Goal: Task Accomplishment & Management: Use online tool/utility

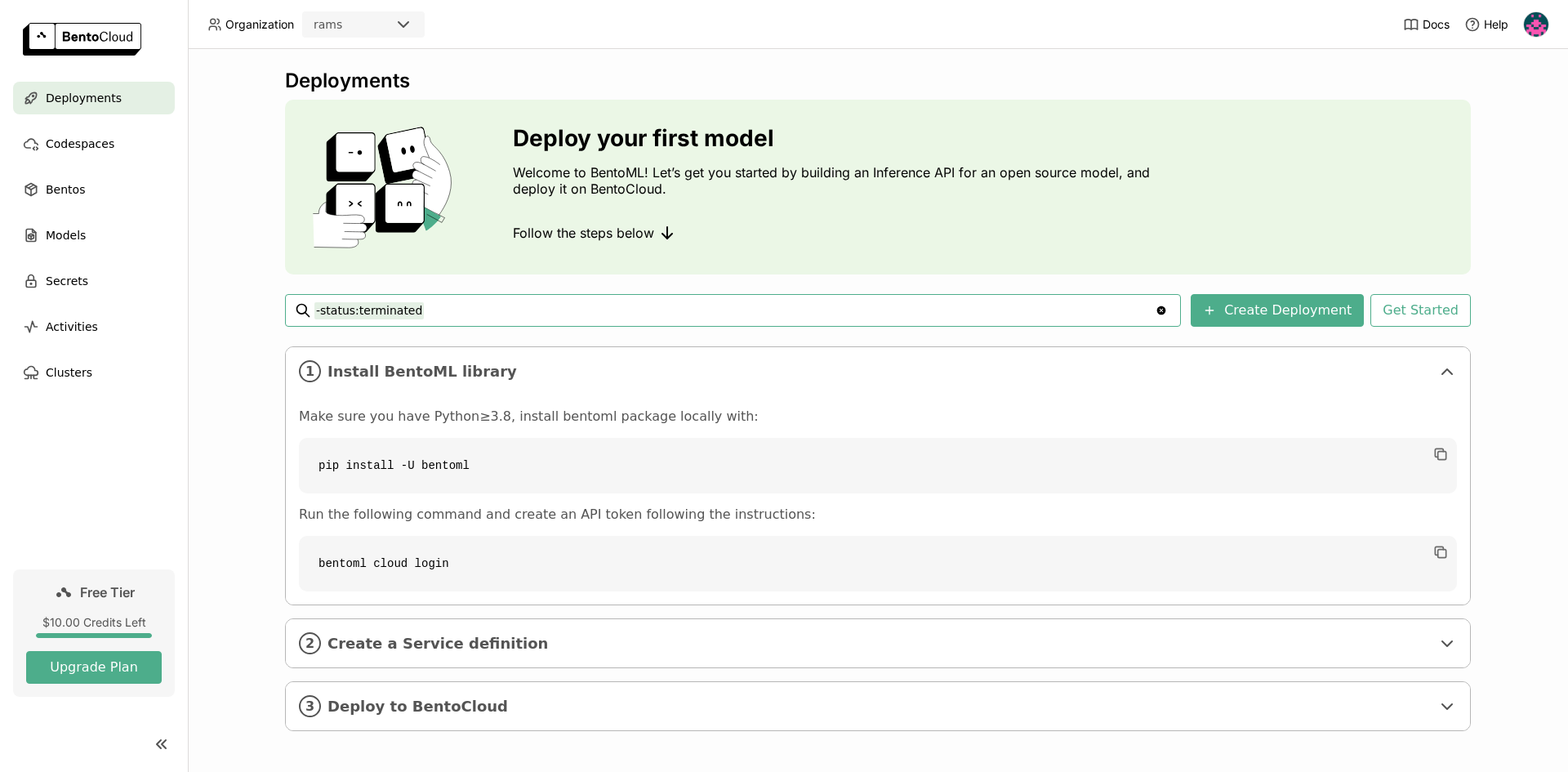
scroll to position [3, 0]
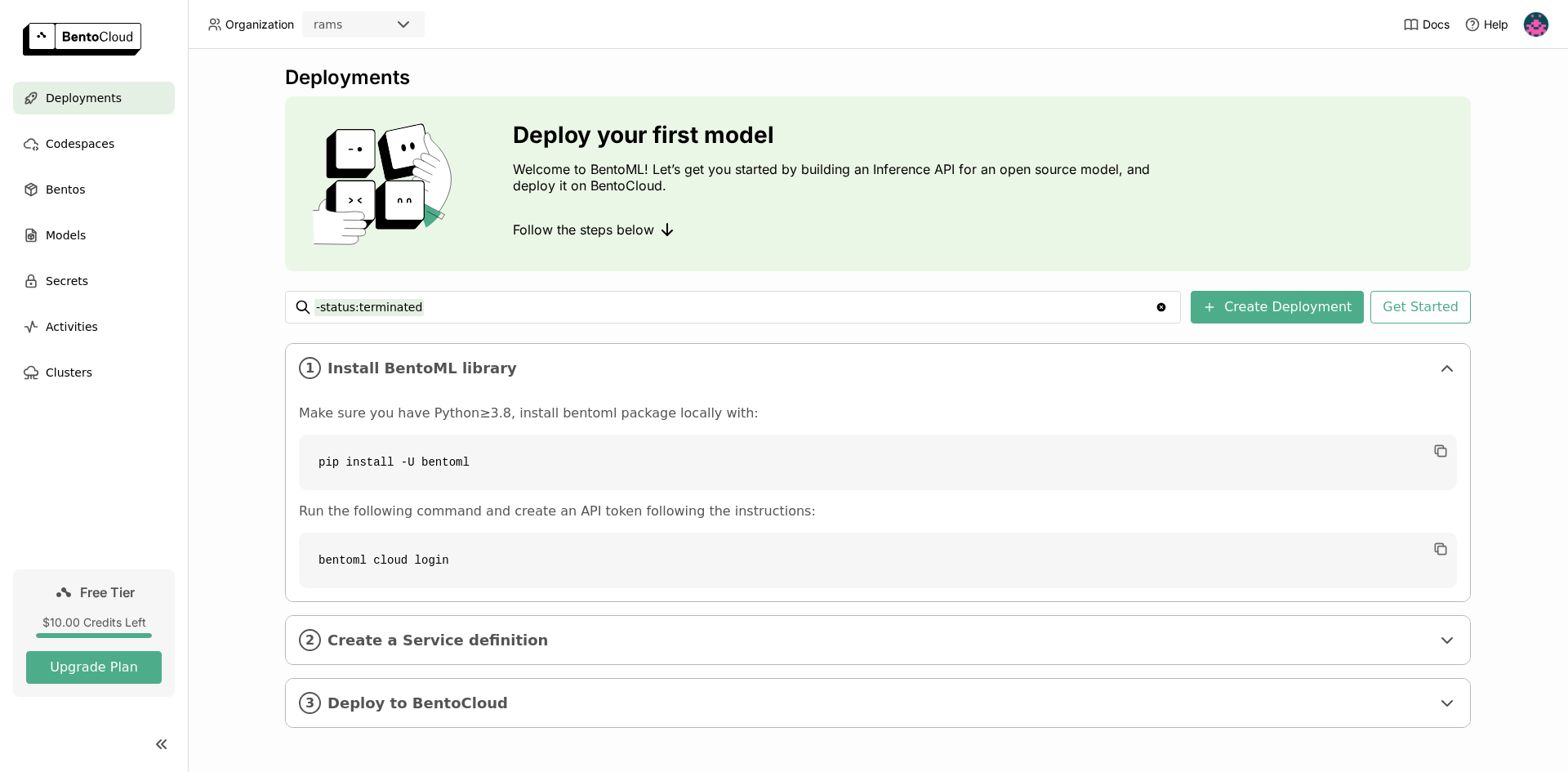
click at [422, 557] on code "bentoml cloud login" at bounding box center [877, 560] width 1158 height 55
click at [423, 557] on code "bentoml cloud login" at bounding box center [877, 560] width 1158 height 55
copy div "bentoml cloud login"
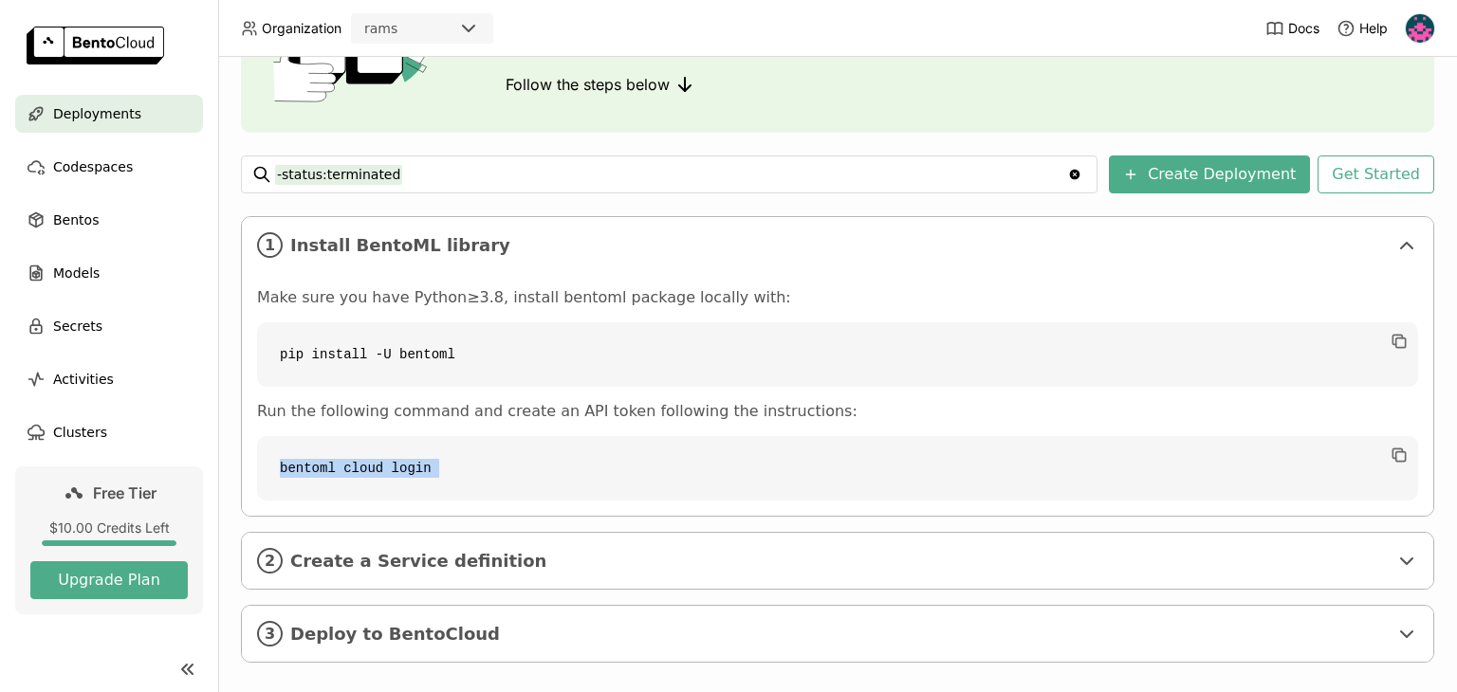
scroll to position [206, 0]
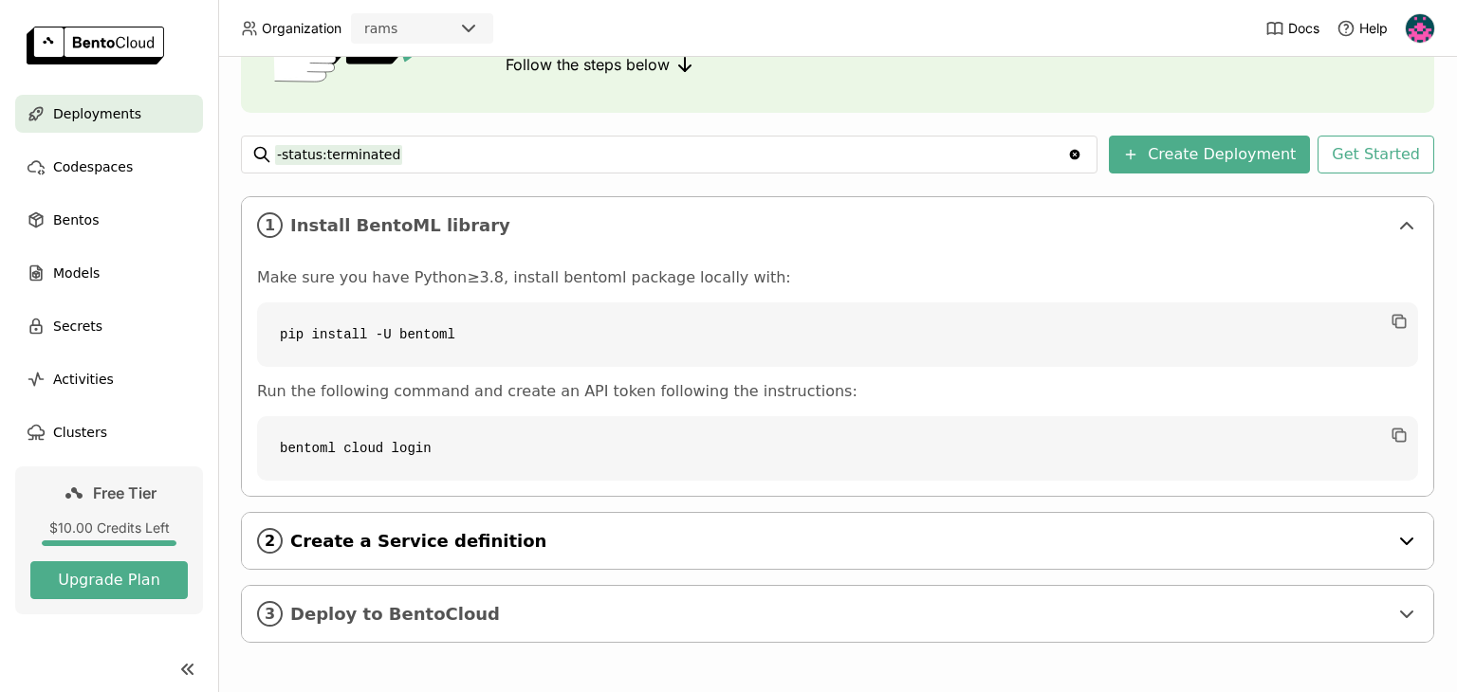
click at [936, 558] on div "2 Create a Service definition" at bounding box center [837, 541] width 1191 height 56
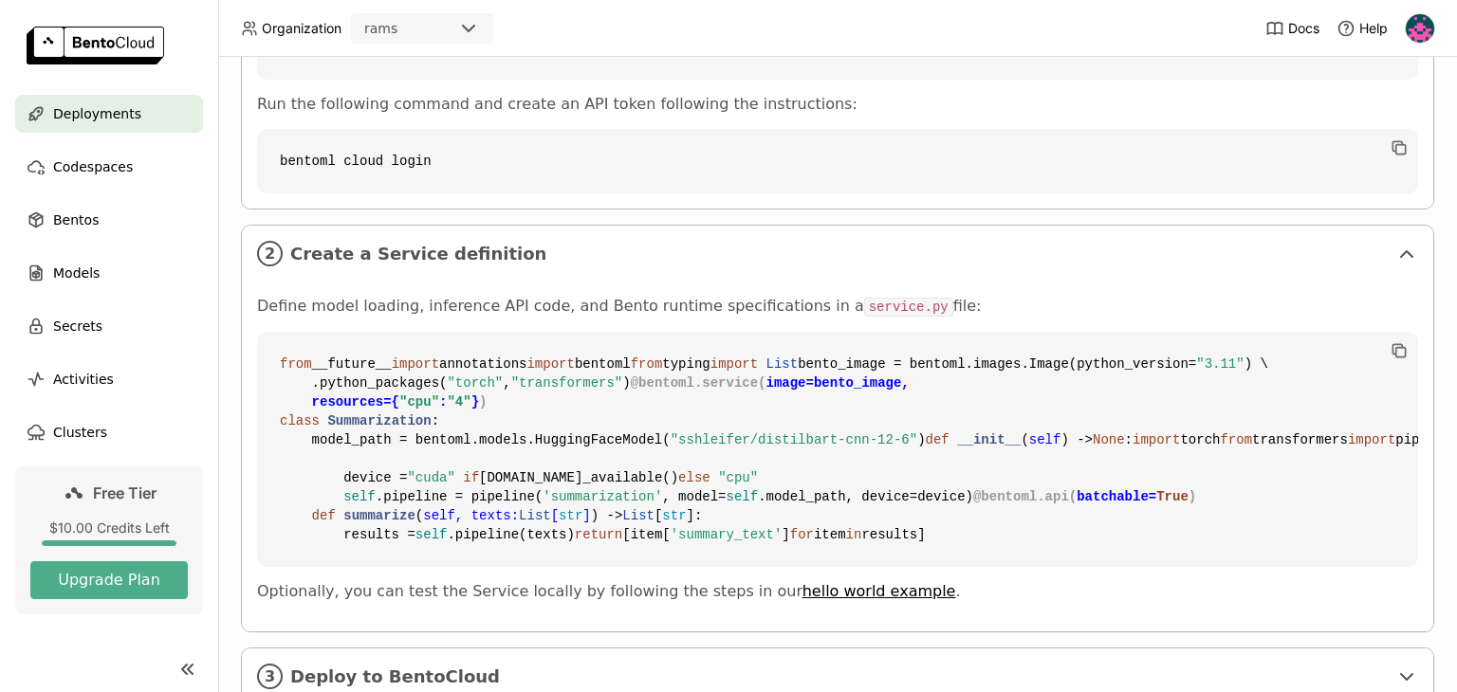
scroll to position [585, 0]
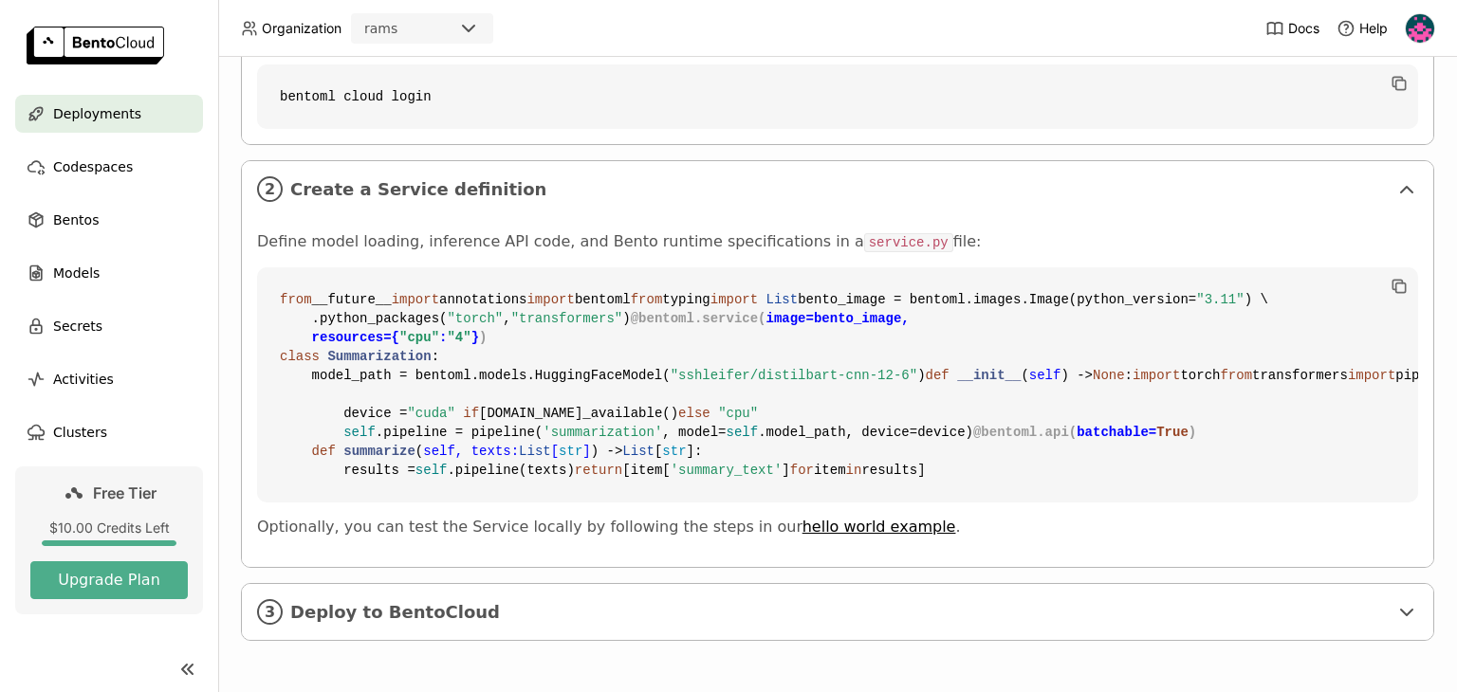
click at [864, 233] on code "service.py" at bounding box center [908, 242] width 89 height 19
click at [826, 357] on code "from __future__ import annotations import bentoml from typing import List bento…" at bounding box center [837, 384] width 1161 height 235
click at [1390, 277] on icon "button" at bounding box center [1399, 286] width 19 height 19
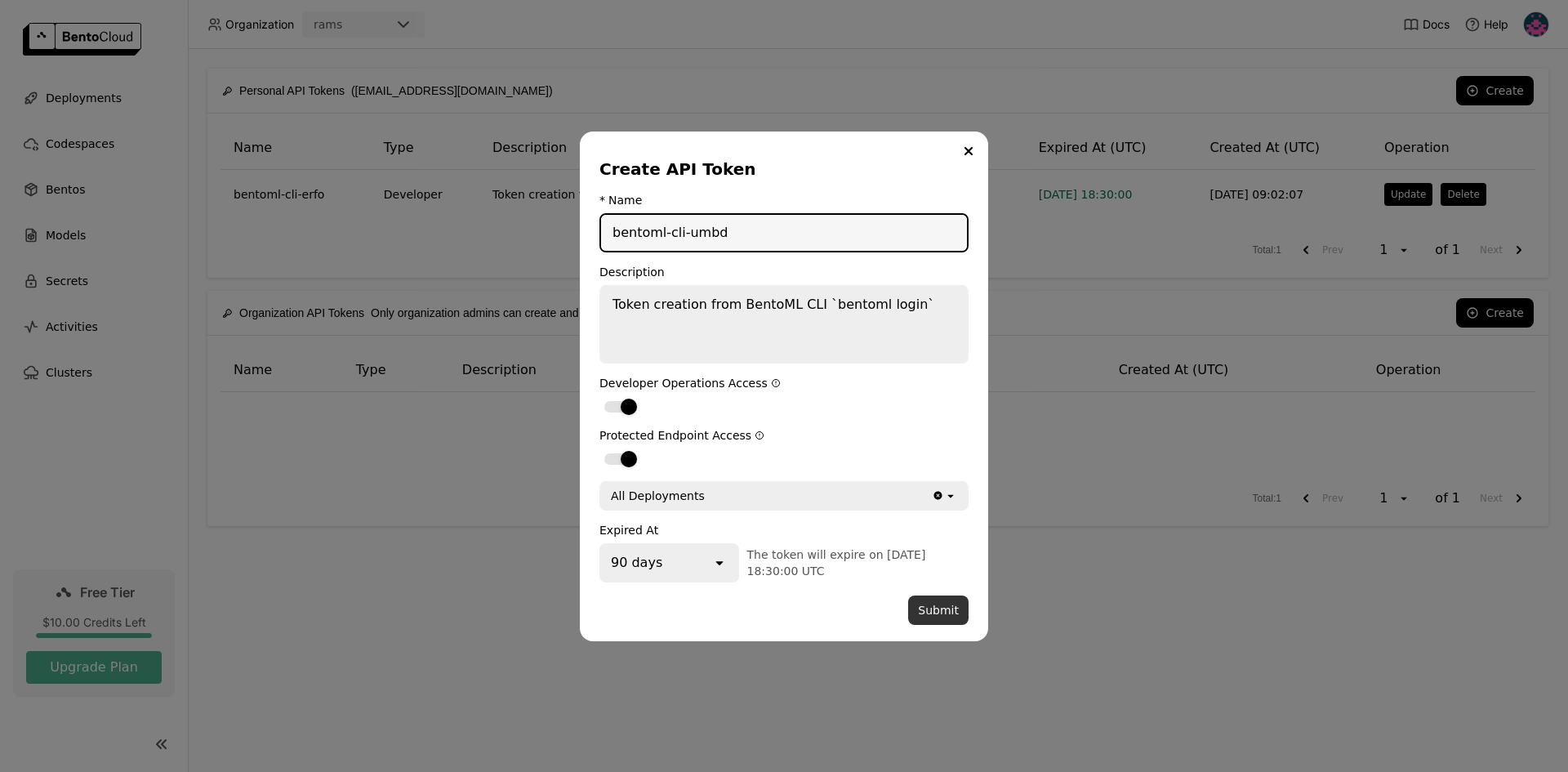
click at [960, 620] on button "Submit" at bounding box center [939, 610] width 60 height 29
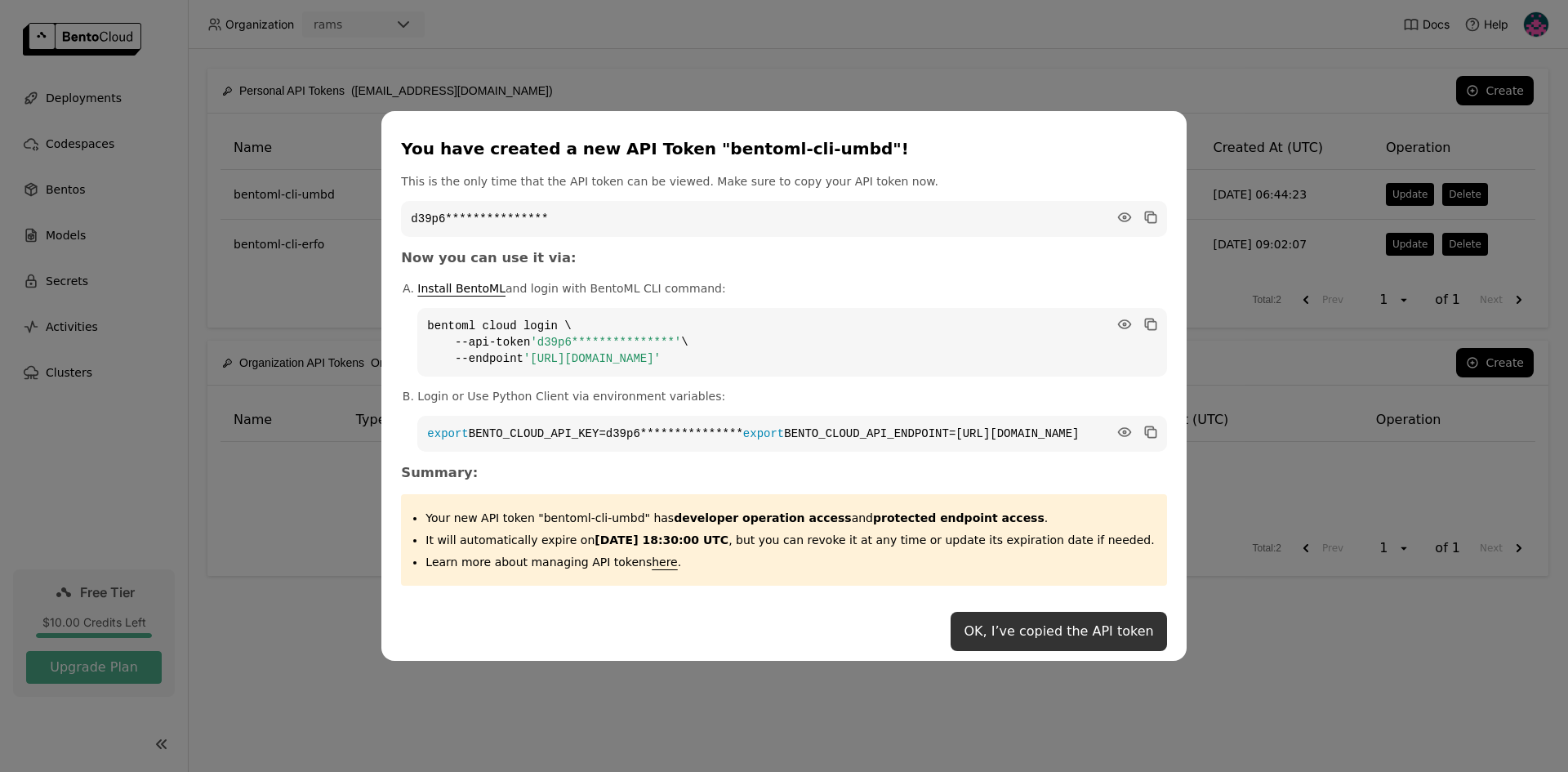
click at [1096, 643] on button "OK, I’ve copied the API token" at bounding box center [1058, 632] width 215 height 40
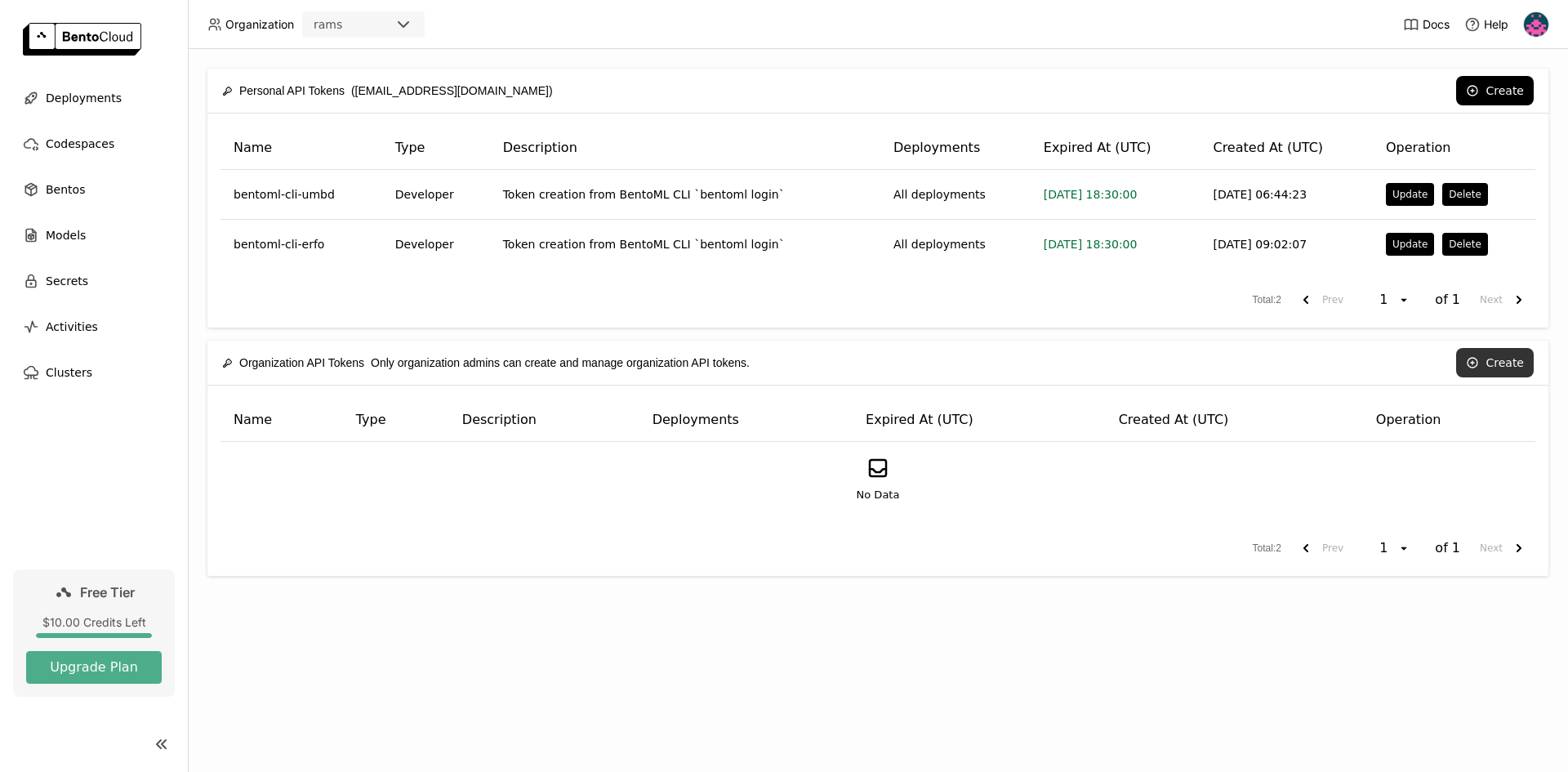
click at [1503, 355] on button "Create" at bounding box center [1495, 363] width 77 height 29
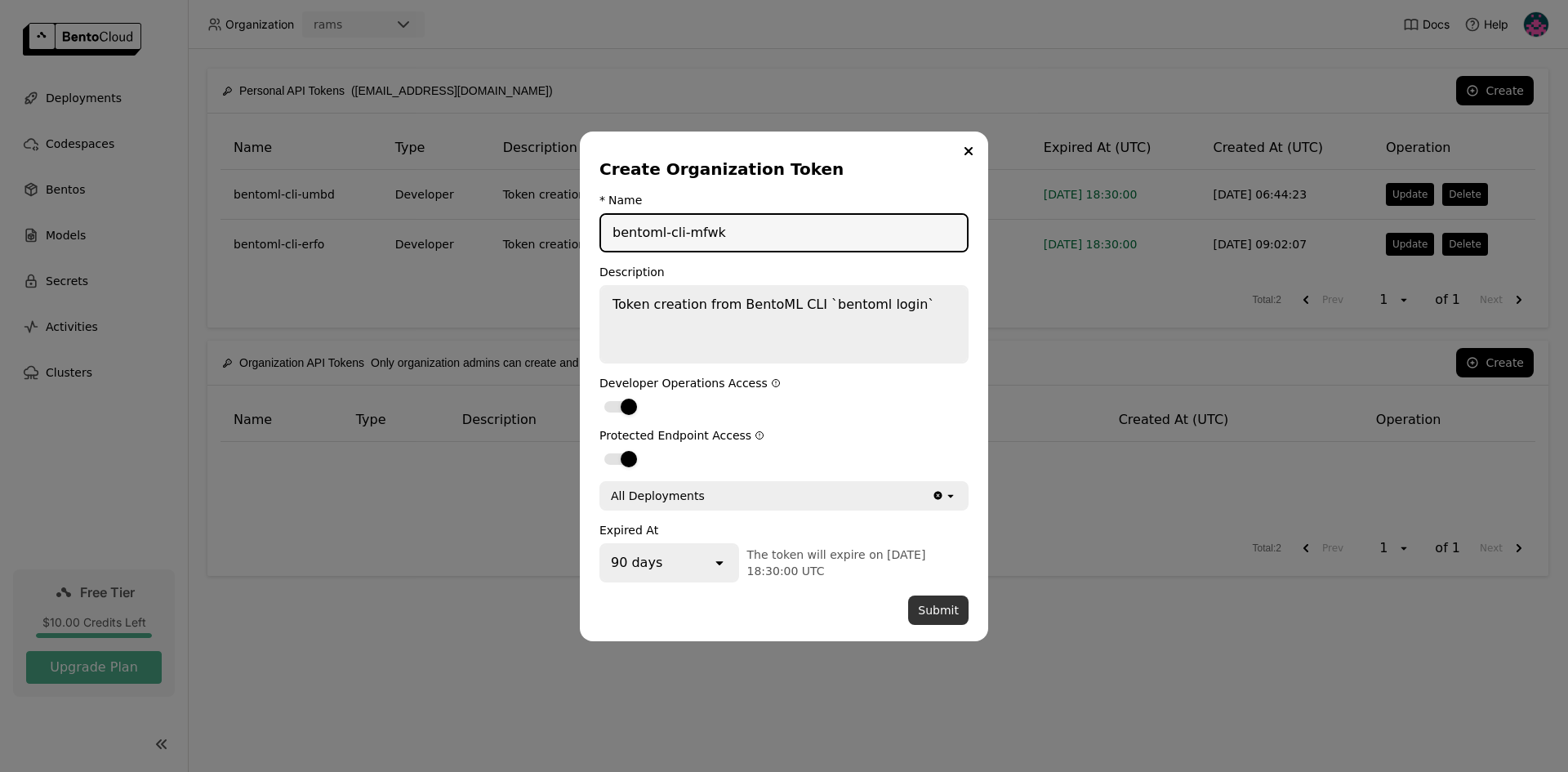
click at [955, 601] on button "Submit" at bounding box center [939, 610] width 60 height 29
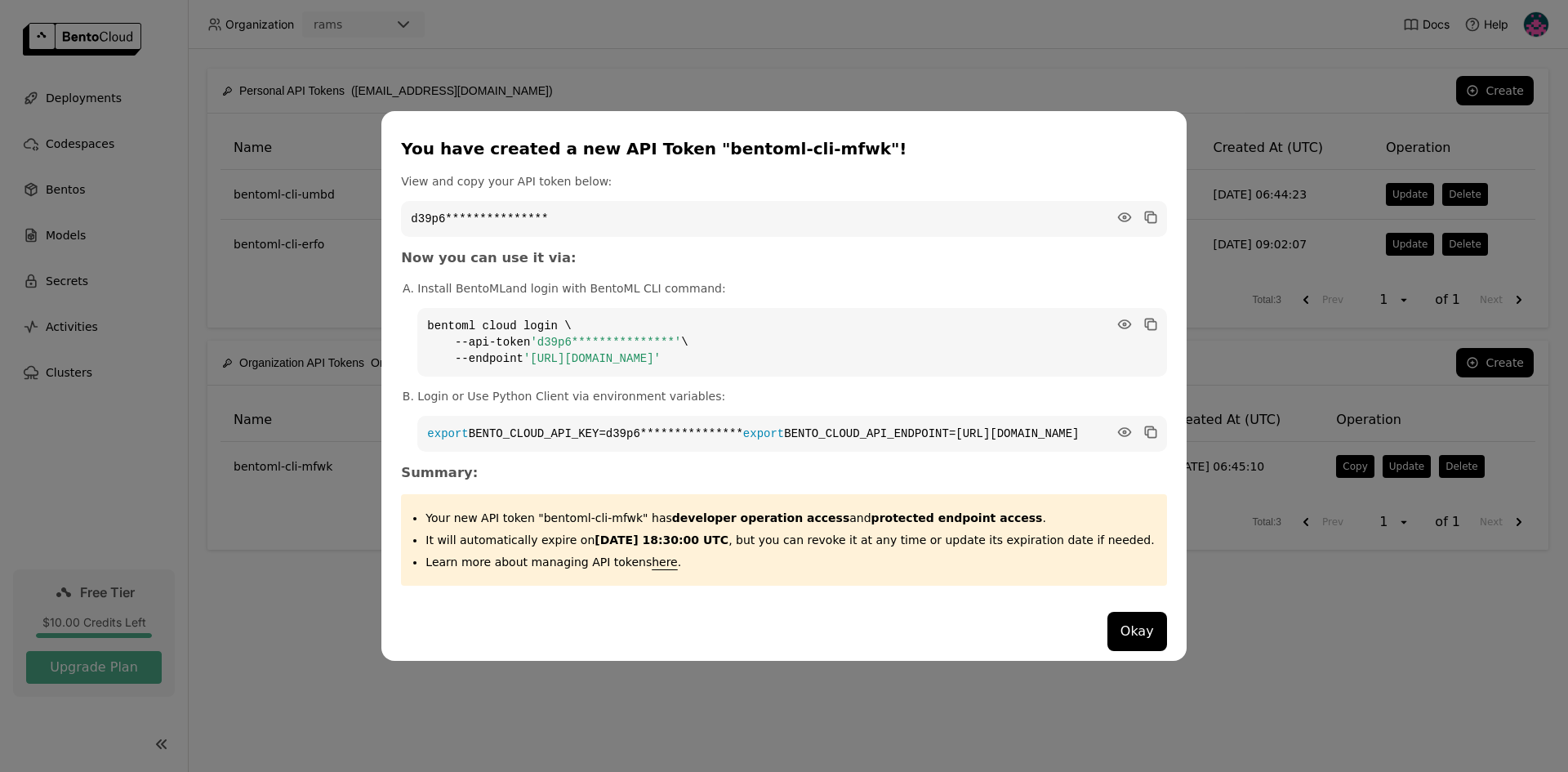
click at [502, 282] on link "Install BentoML" at bounding box center [462, 288] width 88 height 13
click at [1145, 319] on icon "dialog" at bounding box center [1149, 322] width 8 height 8
click at [1126, 428] on code "**********" at bounding box center [792, 434] width 749 height 36
drag, startPoint x: 778, startPoint y: 357, endPoint x: 439, endPoint y: 295, distance: 344.6
click at [439, 295] on ol "**********" at bounding box center [784, 365] width 765 height 171
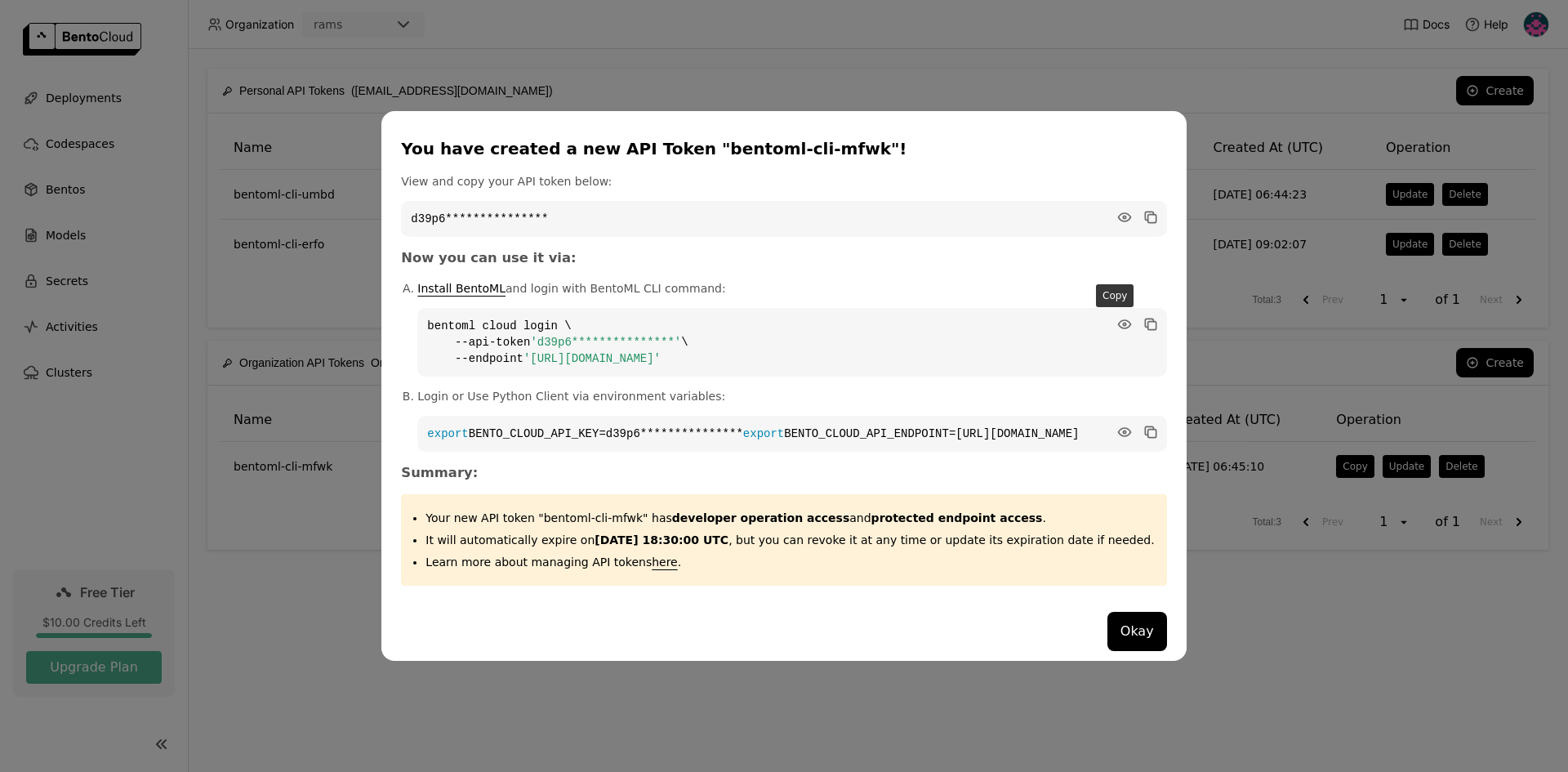
drag, startPoint x: 1119, startPoint y: 320, endPoint x: 931, endPoint y: 403, distance: 205.5
click at [1148, 321] on icon "dialog" at bounding box center [1151, 325] width 8 height 8
drag, startPoint x: 871, startPoint y: 439, endPoint x: 427, endPoint y: 408, distance: 445.1
click at [427, 408] on div "**********" at bounding box center [784, 386] width 804 height 551
copy code "**********"
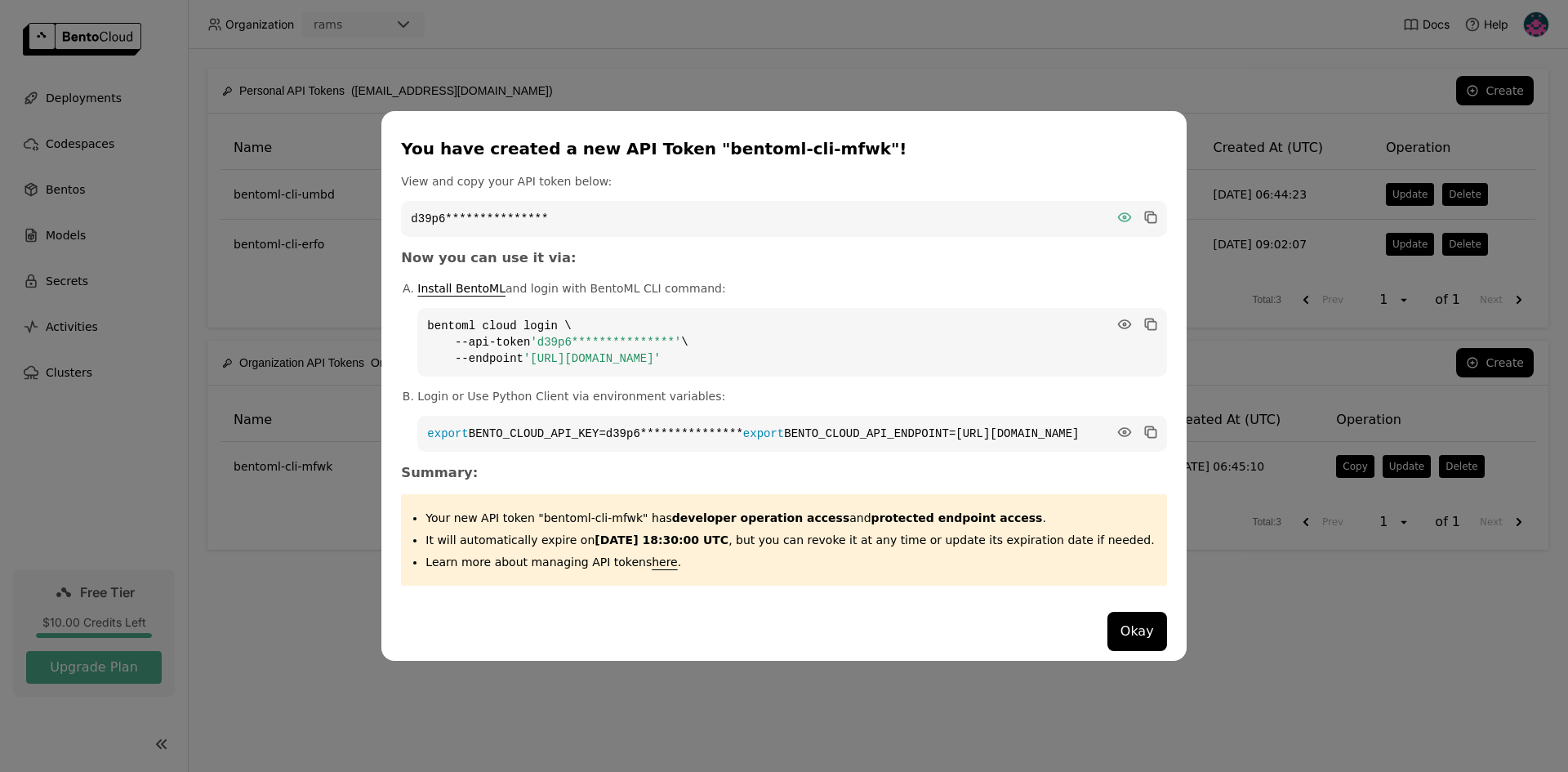
click at [1119, 214] on icon "dialog" at bounding box center [1125, 217] width 12 height 8
click at [1119, 321] on icon "dialog" at bounding box center [1125, 324] width 12 height 8
click at [1117, 638] on button "Okay" at bounding box center [1137, 632] width 59 height 40
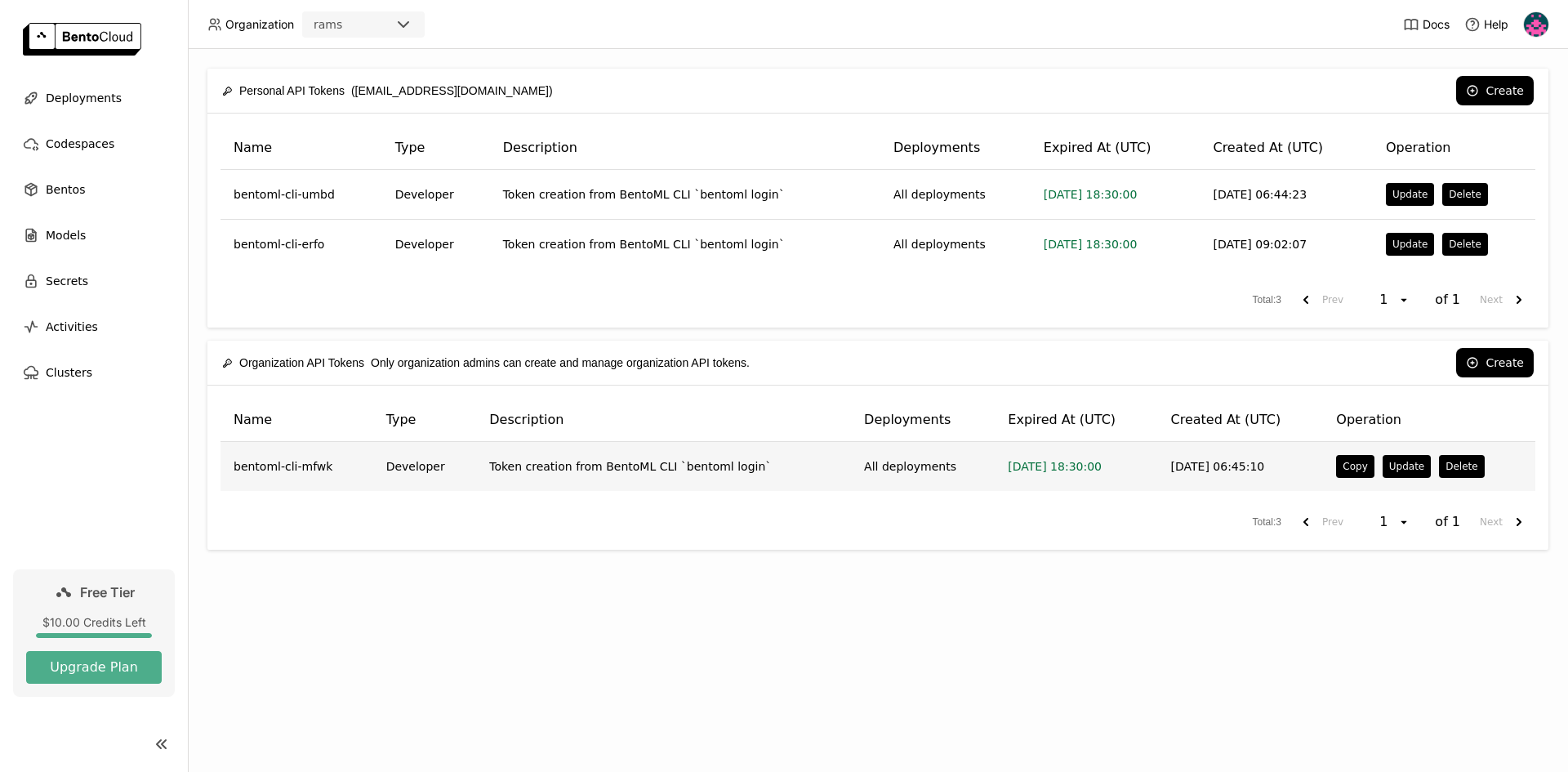
click at [283, 467] on td "bentoml-cli-mfwk" at bounding box center [296, 466] width 152 height 49
click at [285, 466] on td "bentoml-cli-mfwk" at bounding box center [296, 466] width 152 height 49
click at [1356, 469] on button "Copy" at bounding box center [1355, 466] width 38 height 23
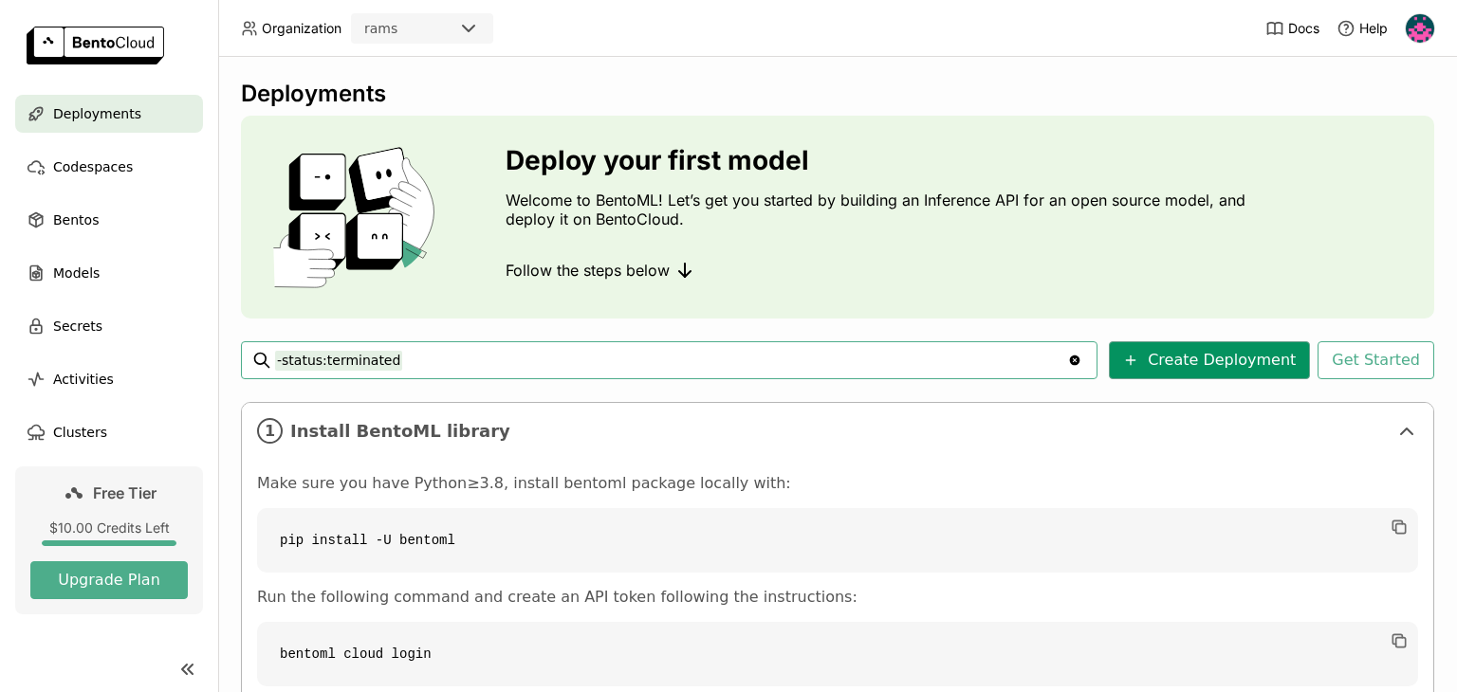
click at [1229, 366] on button "Create Deployment" at bounding box center [1209, 360] width 201 height 38
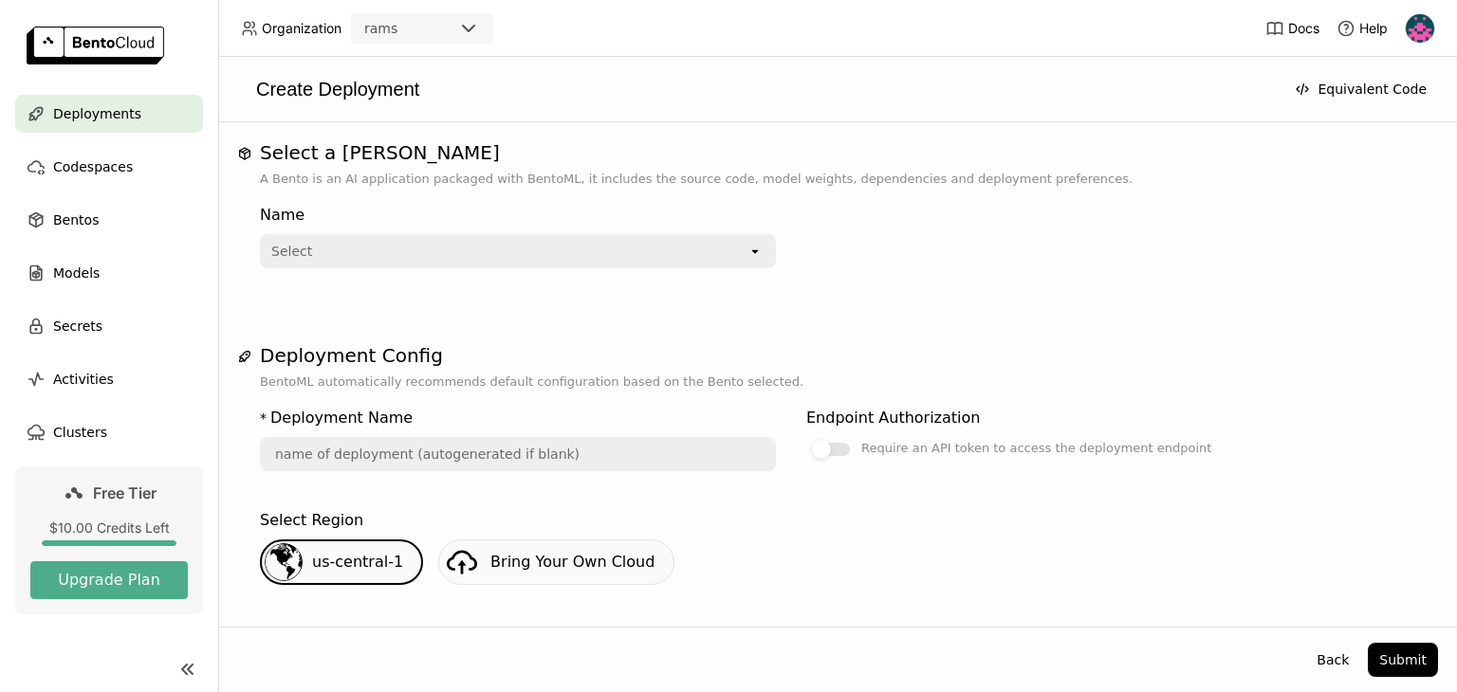
click at [357, 243] on div "Select" at bounding box center [505, 251] width 486 height 30
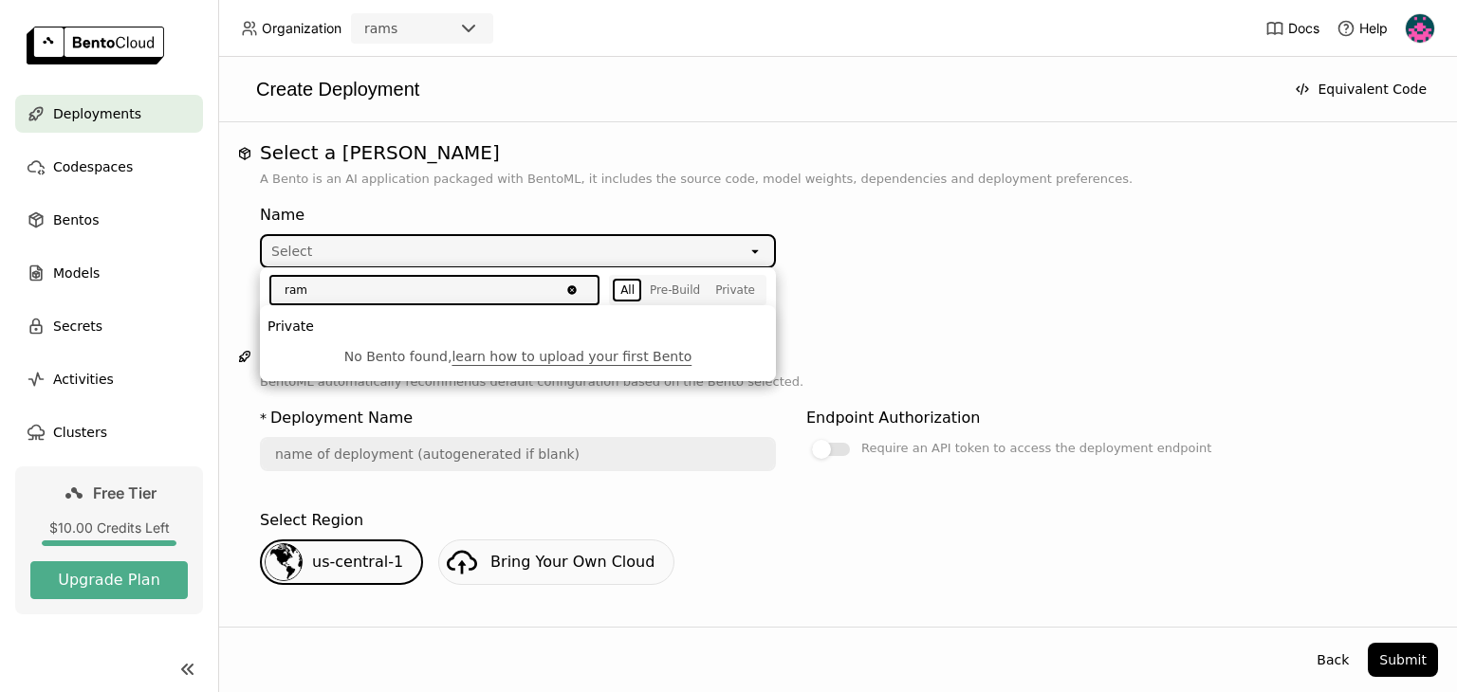
type input "ram"
click at [1043, 271] on div "Name Select open" at bounding box center [837, 244] width 1155 height 110
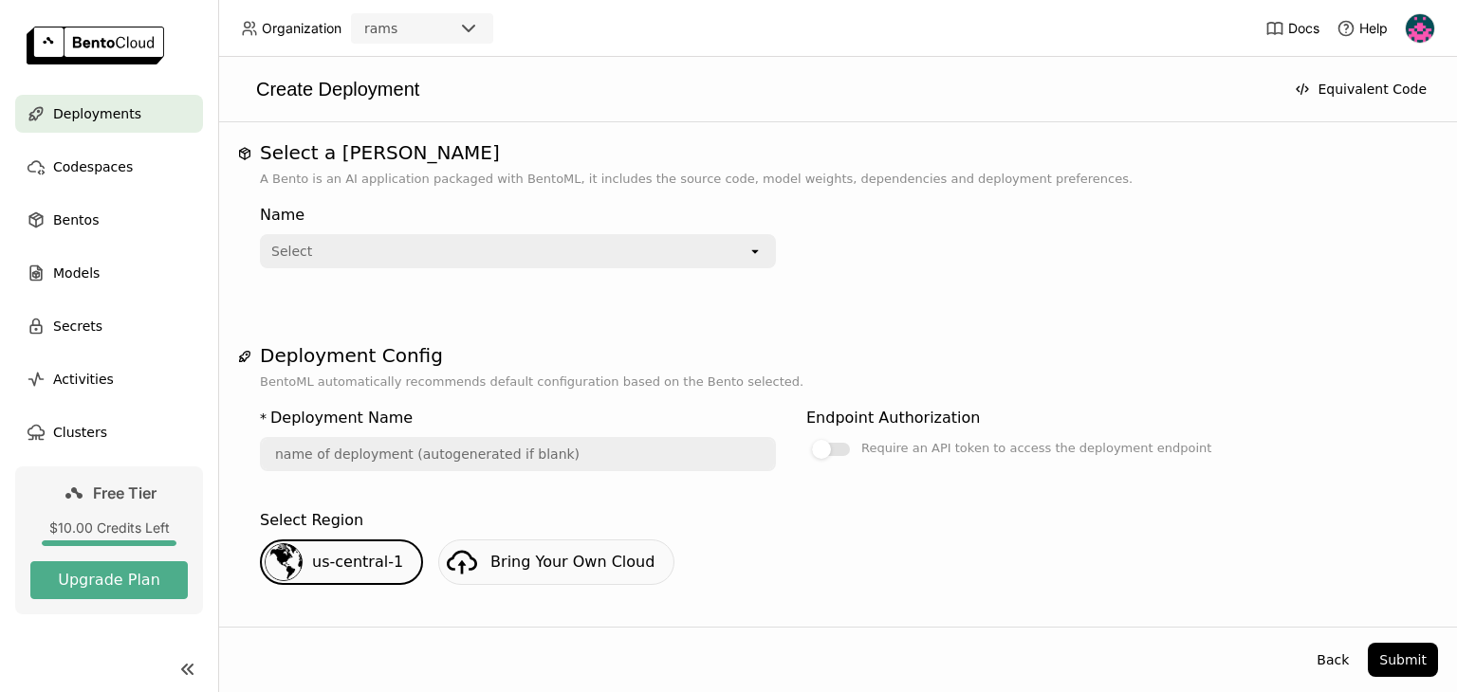
click at [760, 250] on icon "open" at bounding box center [754, 251] width 15 height 15
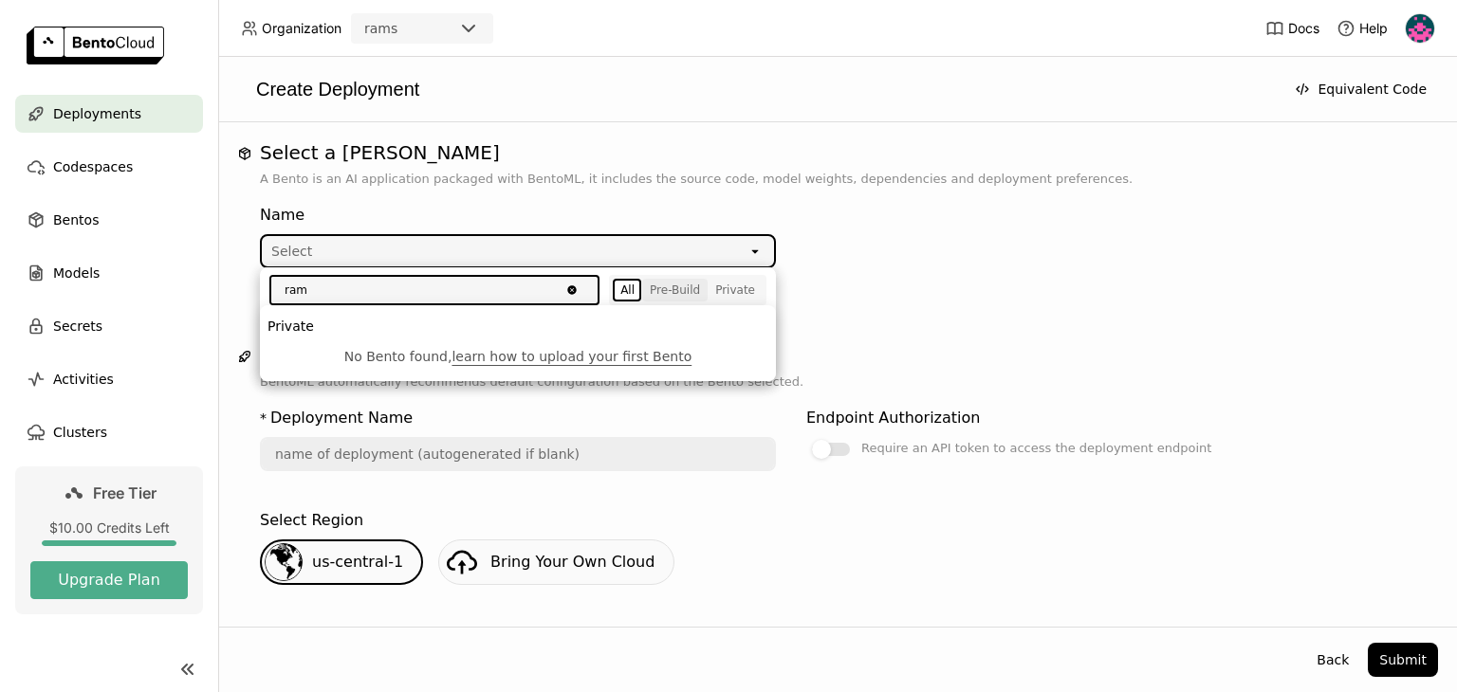
click at [664, 286] on div "Pre-Build" at bounding box center [675, 290] width 50 height 15
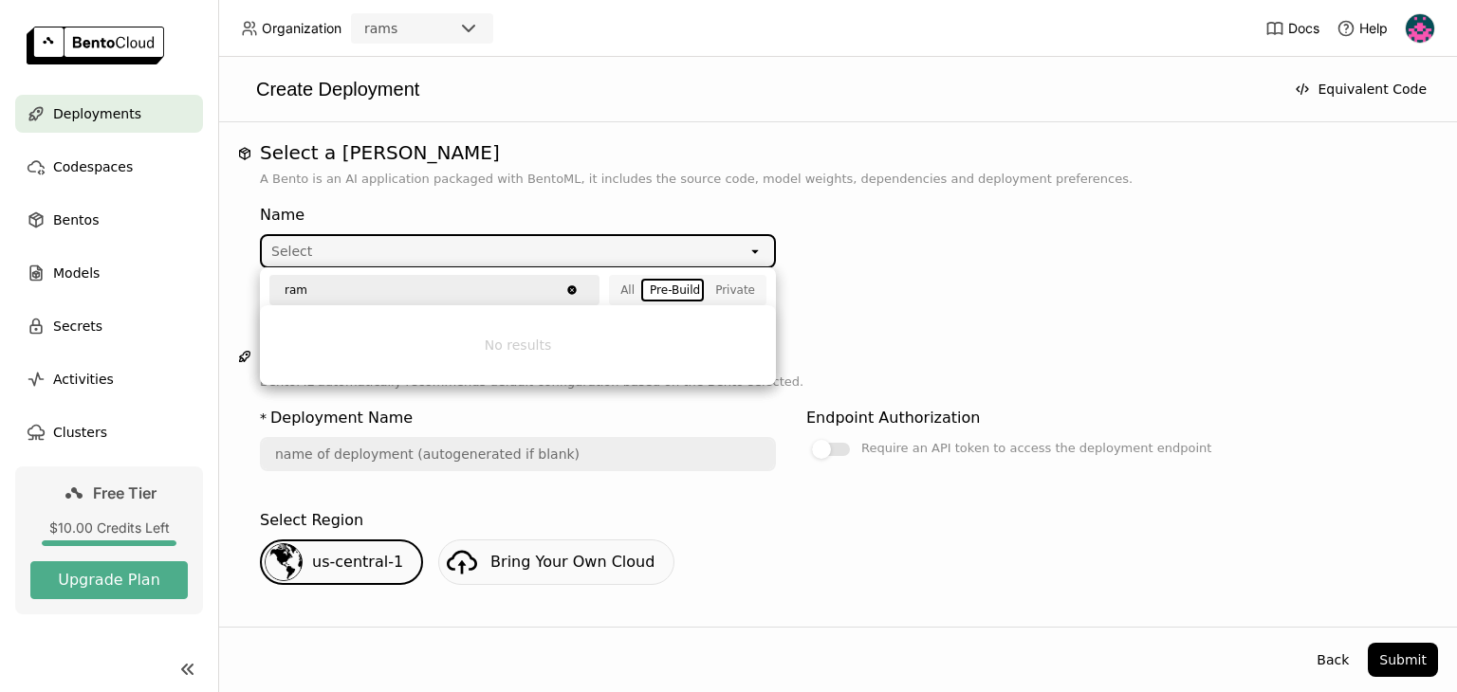
click at [576, 289] on icon "Clear value" at bounding box center [571, 290] width 9 height 9
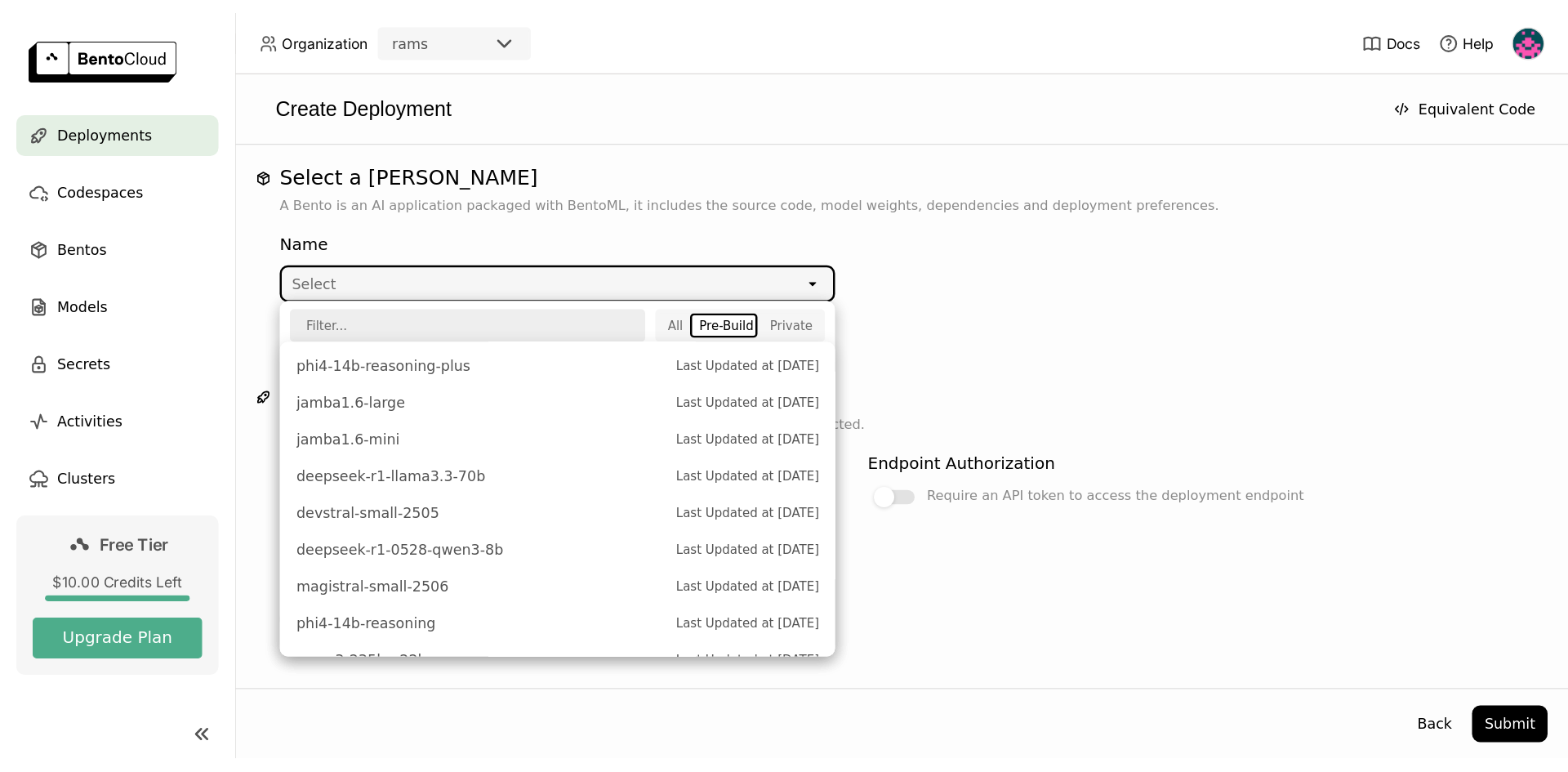
scroll to position [140, 0]
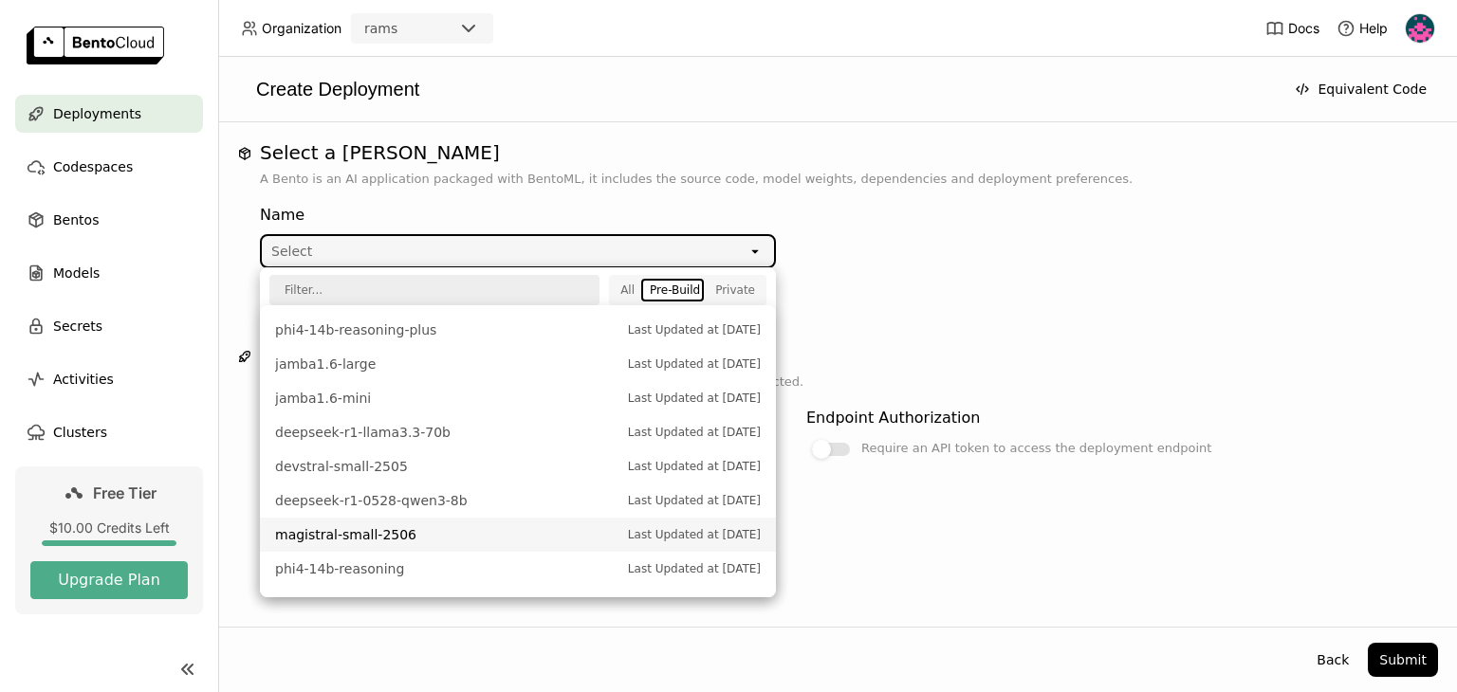
click at [915, 170] on p "A Bento is an AI application packaged with BentoML, it includes the source code…" at bounding box center [837, 179] width 1155 height 19
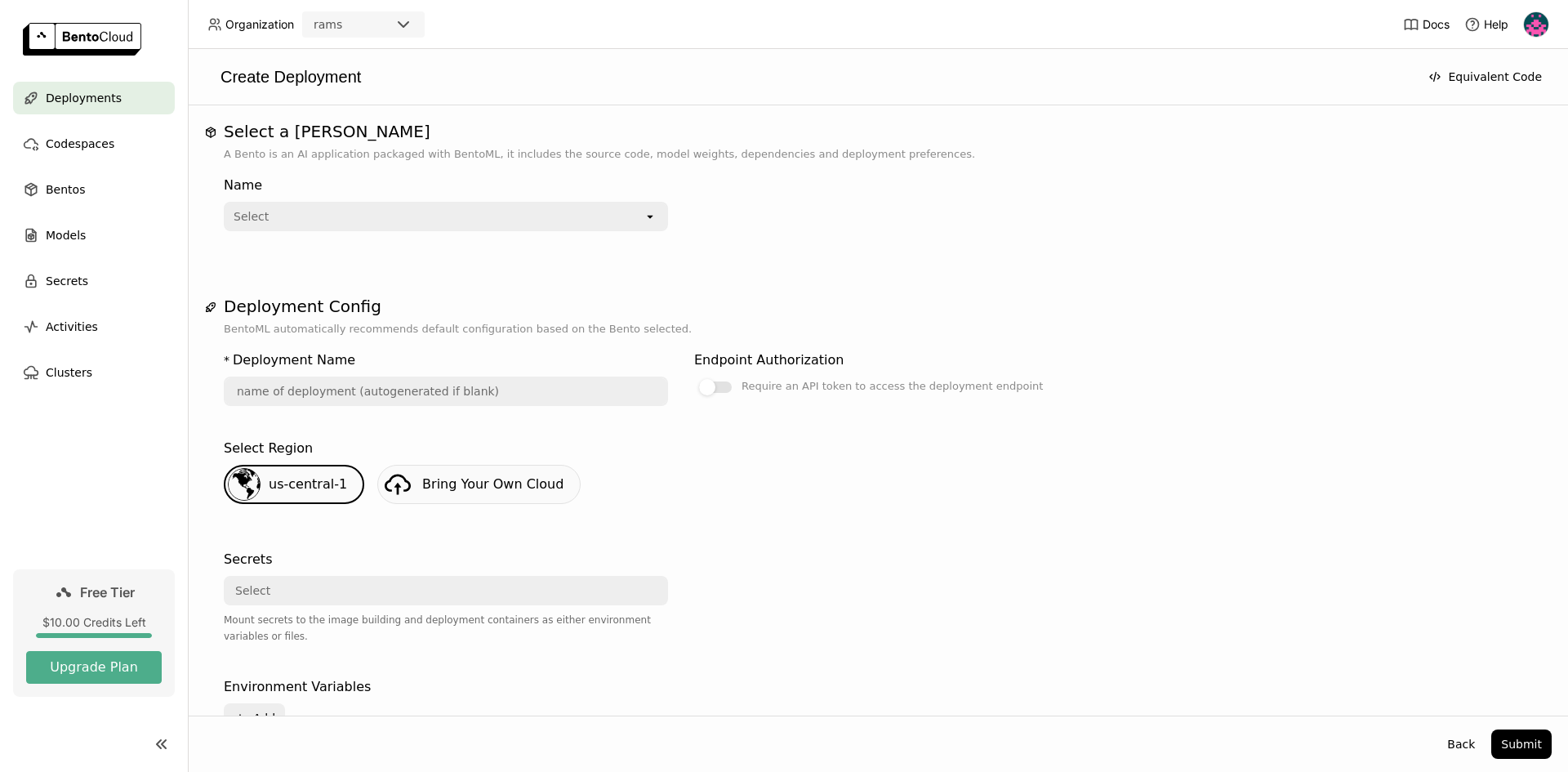
click at [82, 37] on img at bounding box center [83, 40] width 119 height 33
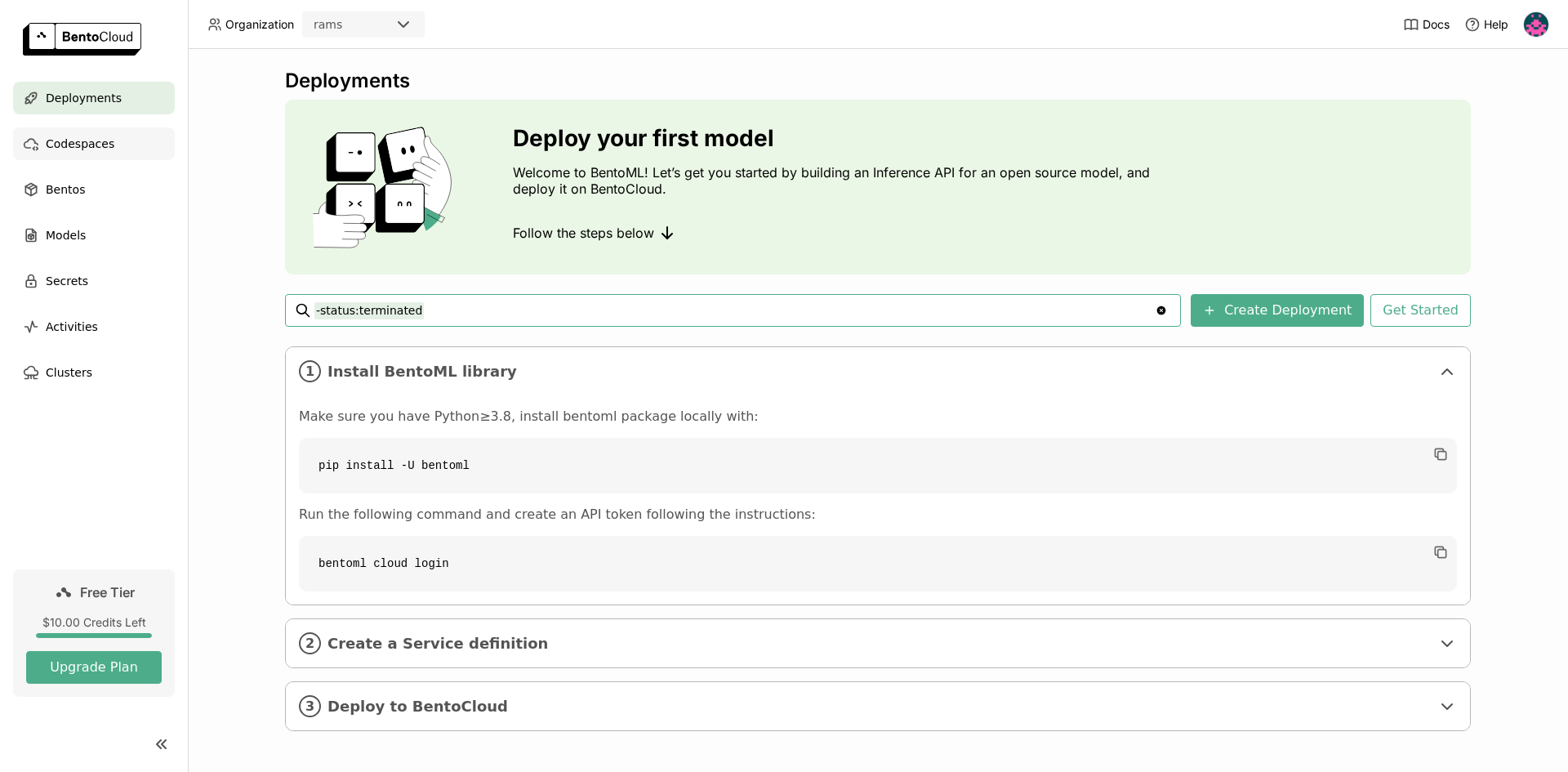
click at [105, 151] on span "Codespaces" at bounding box center [80, 144] width 69 height 20
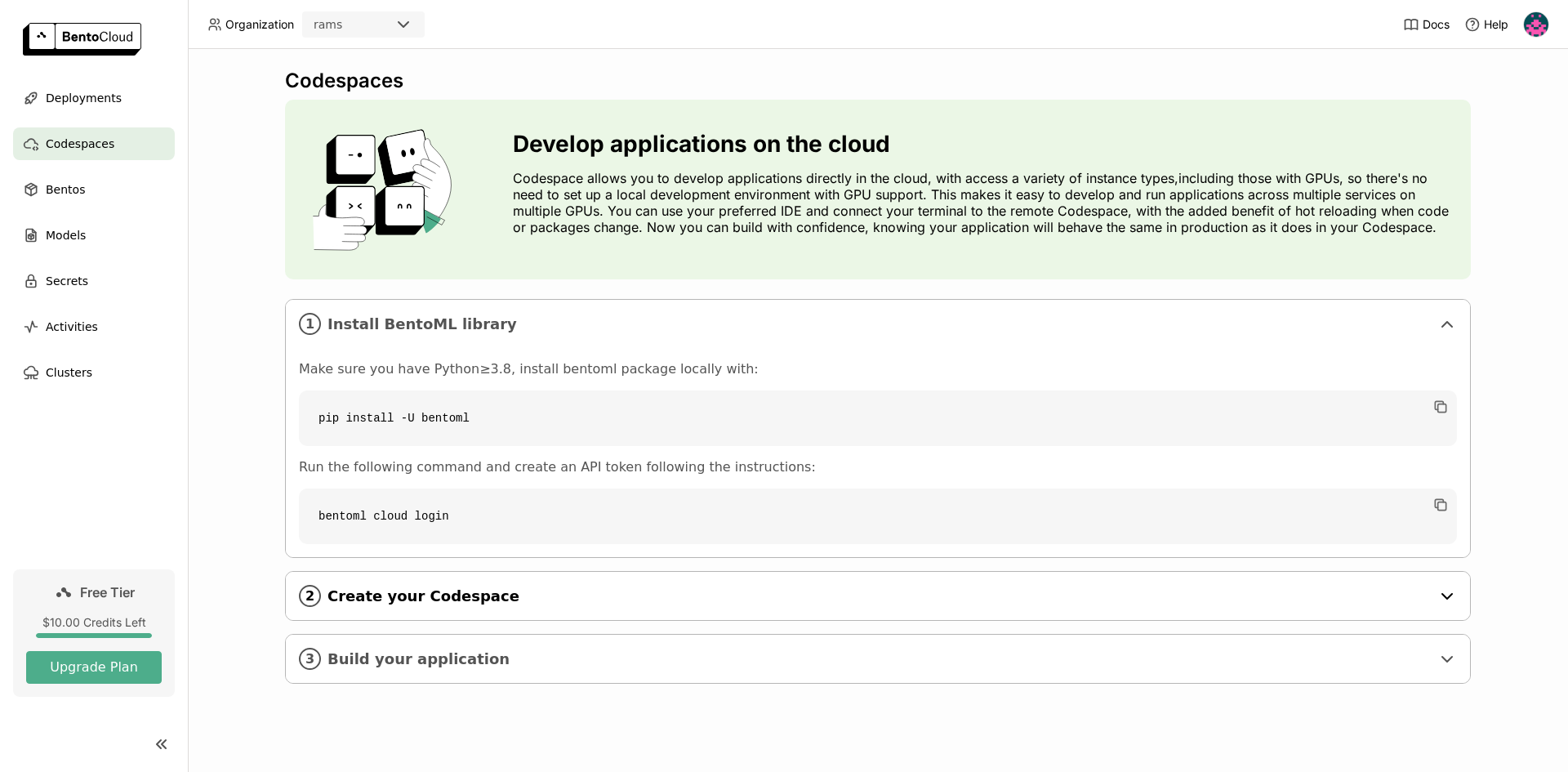
click at [504, 595] on span "Create your Codespace" at bounding box center [878, 596] width 1103 height 18
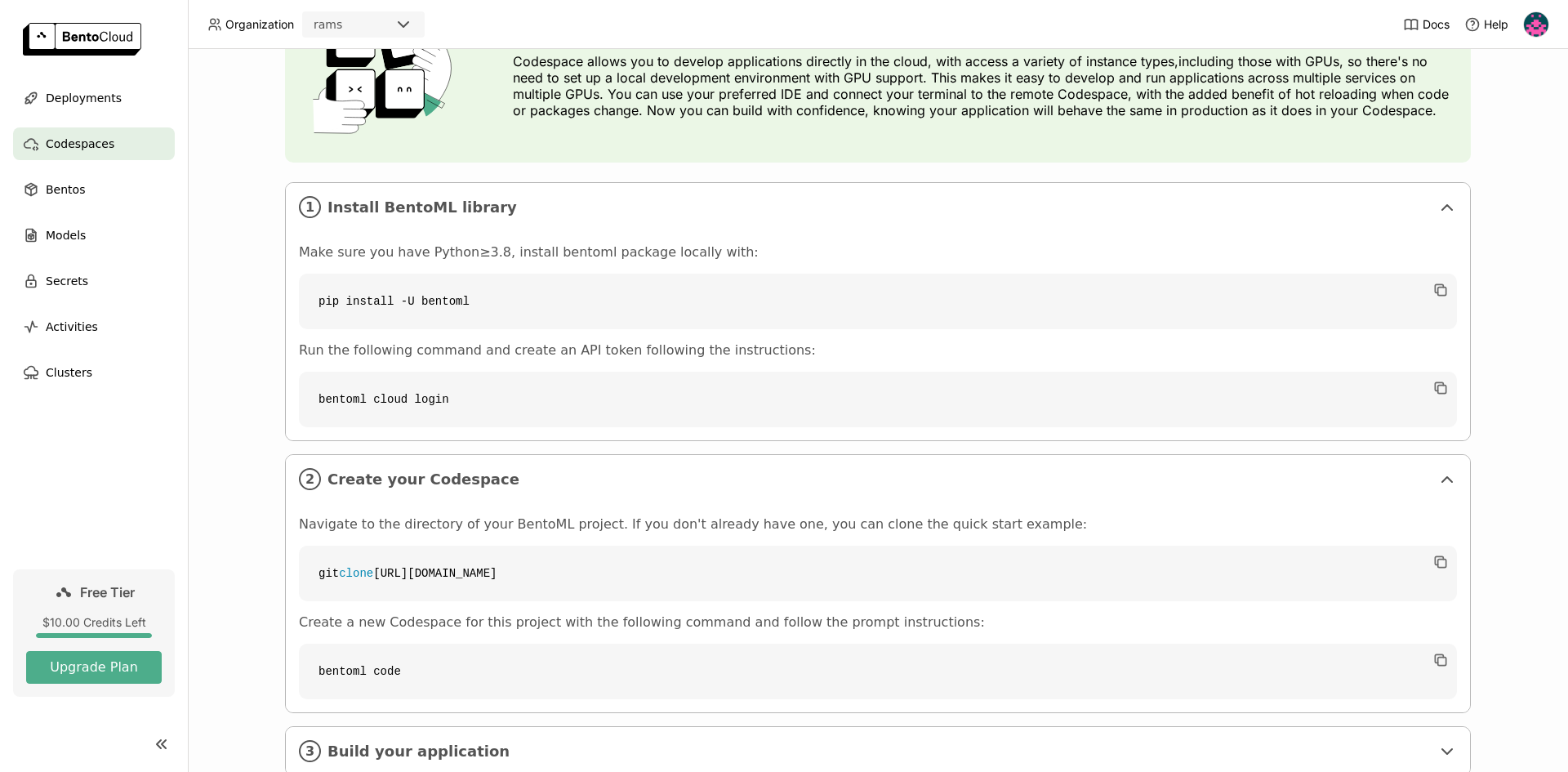
scroll to position [165, 0]
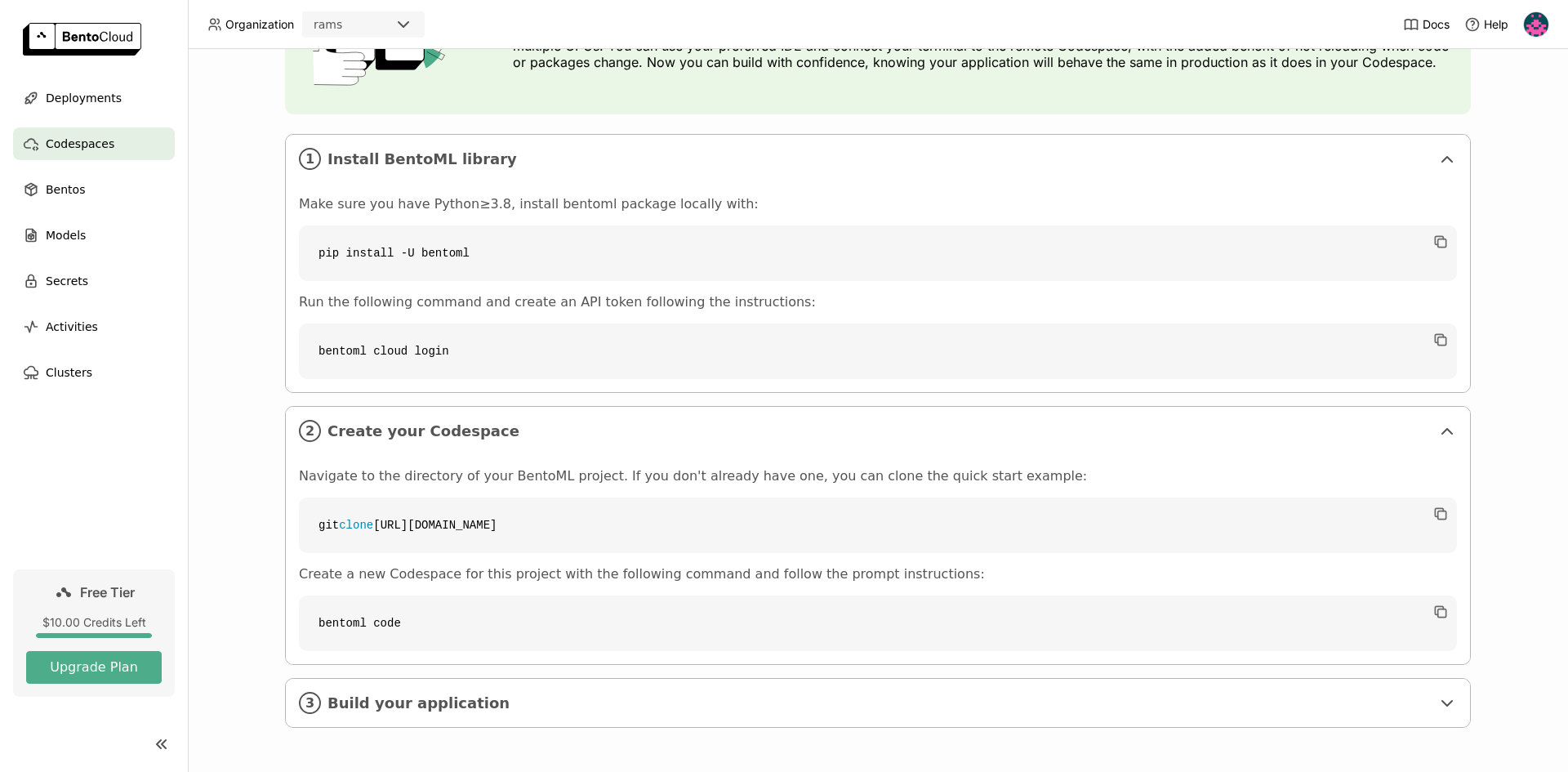
drag, startPoint x: 611, startPoint y: 526, endPoint x: 321, endPoint y: 536, distance: 290.2
click at [321, 536] on code "git clone https://github.com/bentoml/quickstart" at bounding box center [877, 526] width 1158 height 55
drag, startPoint x: 384, startPoint y: 627, endPoint x: 325, endPoint y: 634, distance: 59.4
click at [325, 595] on code "bentoml code" at bounding box center [877, 623] width 1158 height 55
click at [1242, 515] on icon "button" at bounding box center [1441, 514] width 16 height 16
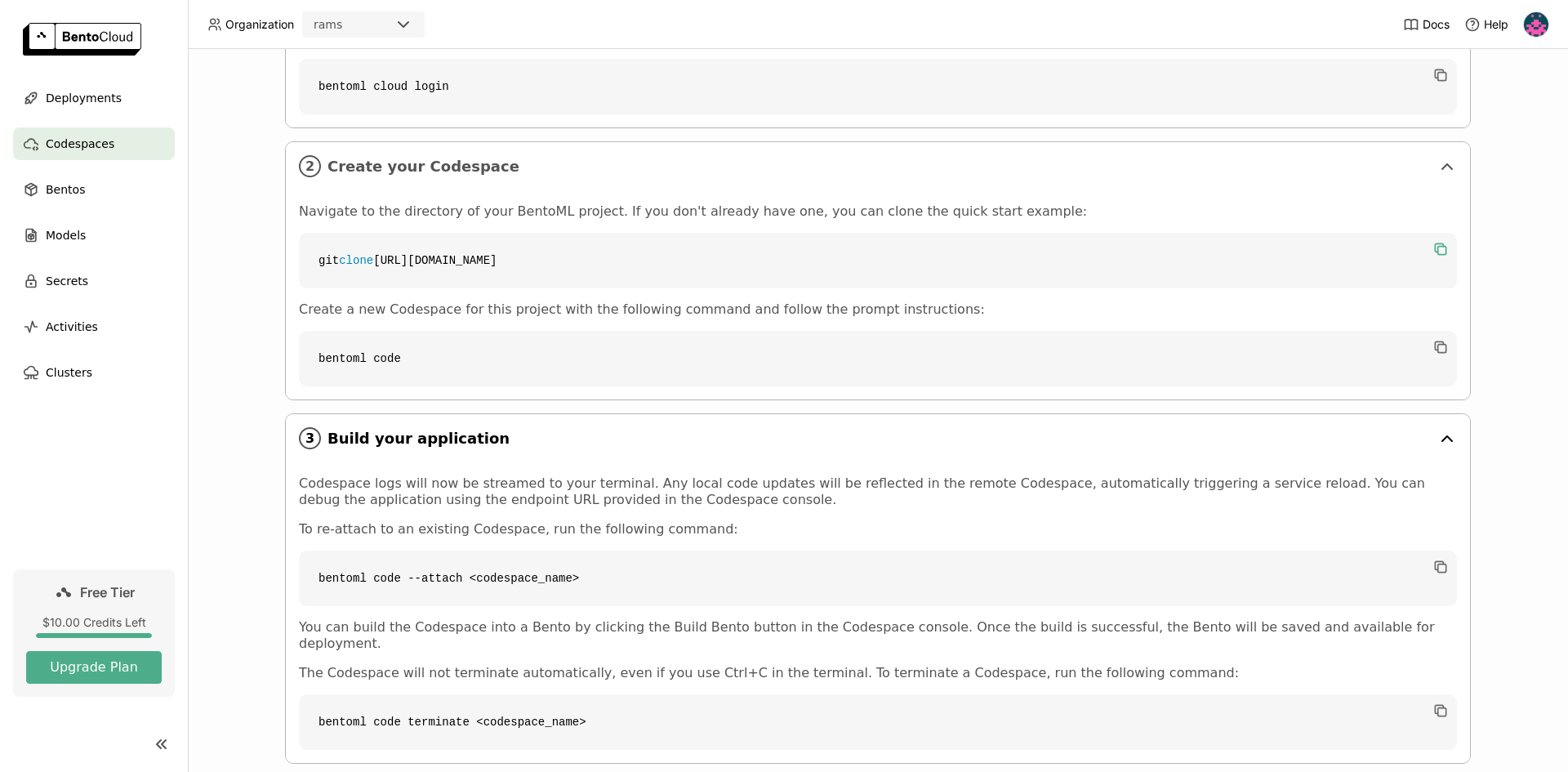
scroll to position [450, 0]
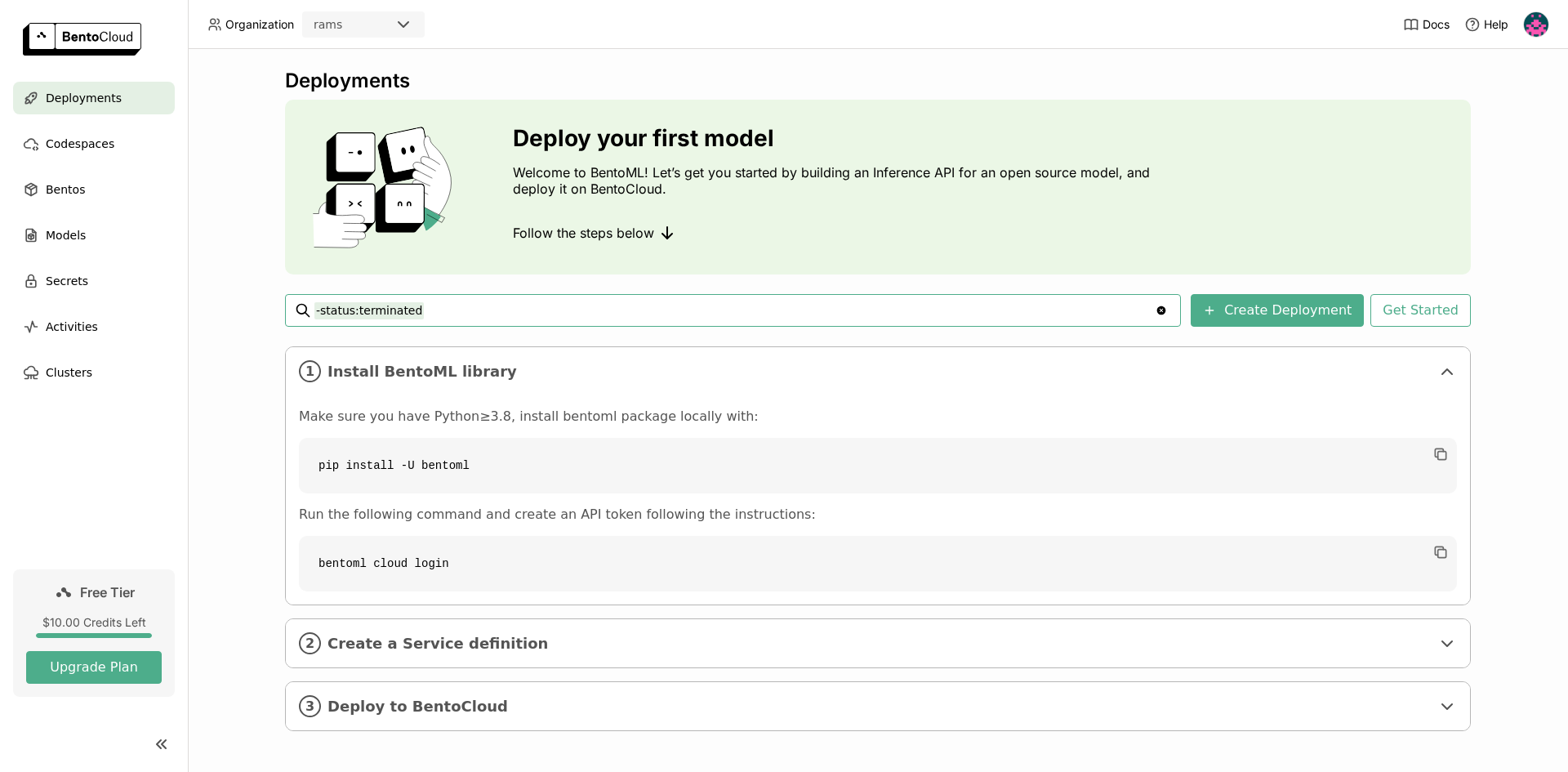
click at [622, 28] on img at bounding box center [1536, 24] width 24 height 24
click at [622, 125] on span "Settings" at bounding box center [1505, 131] width 41 height 15
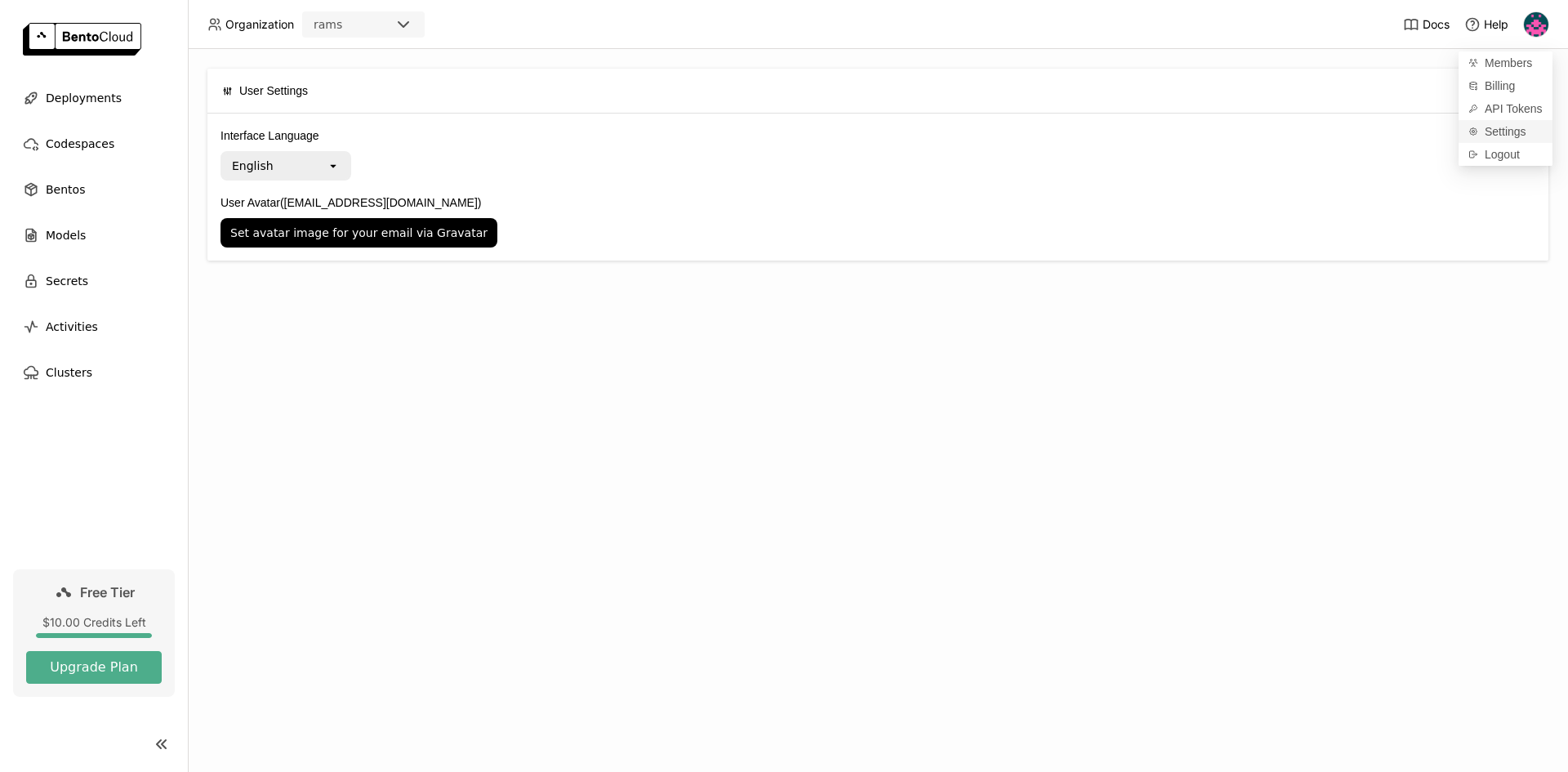
click at [622, 133] on span "Settings" at bounding box center [1505, 131] width 41 height 15
click at [622, 106] on span "API Tokens" at bounding box center [1513, 109] width 58 height 15
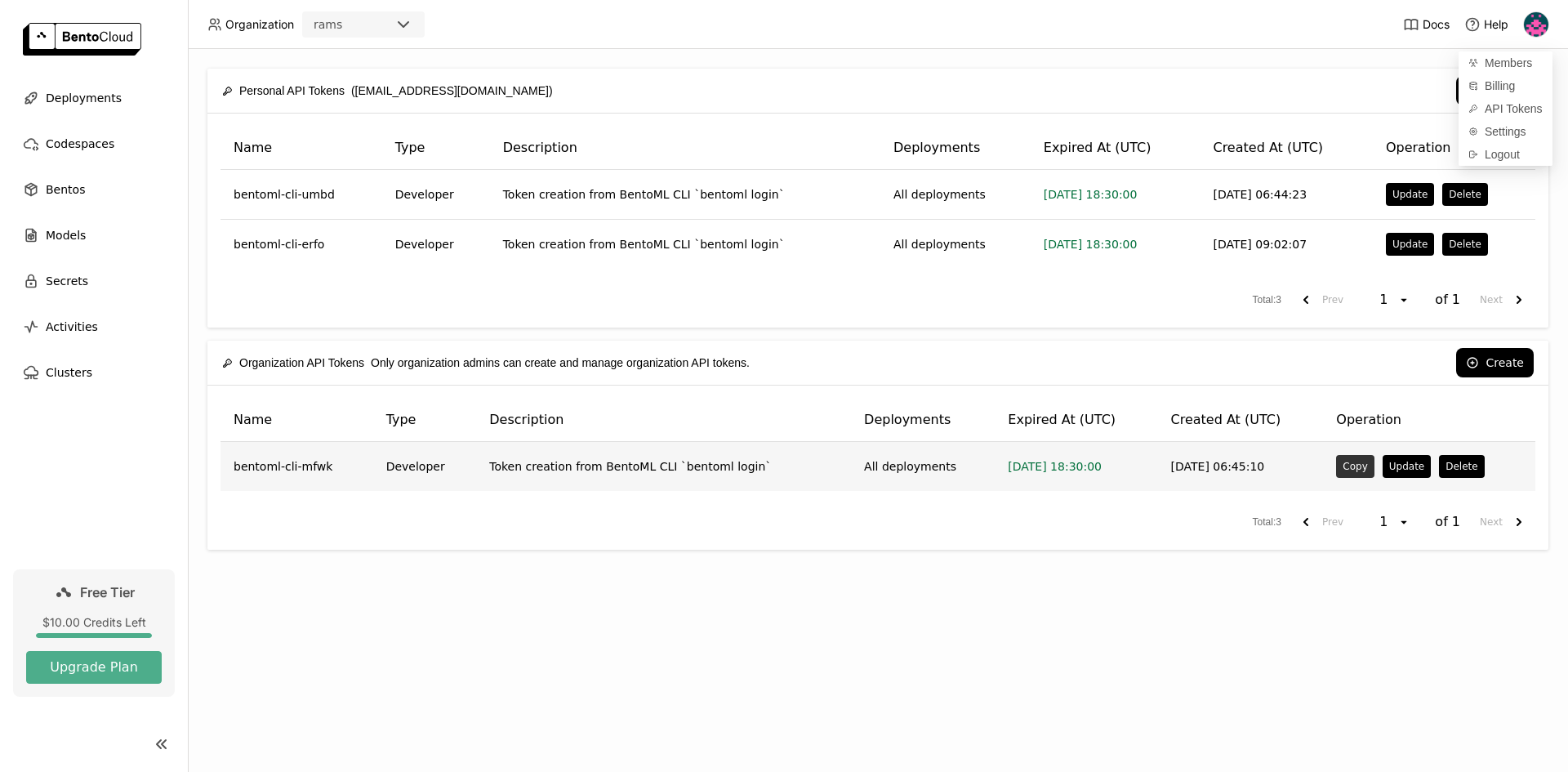
click at [622, 263] on button "Copy" at bounding box center [1355, 466] width 38 height 23
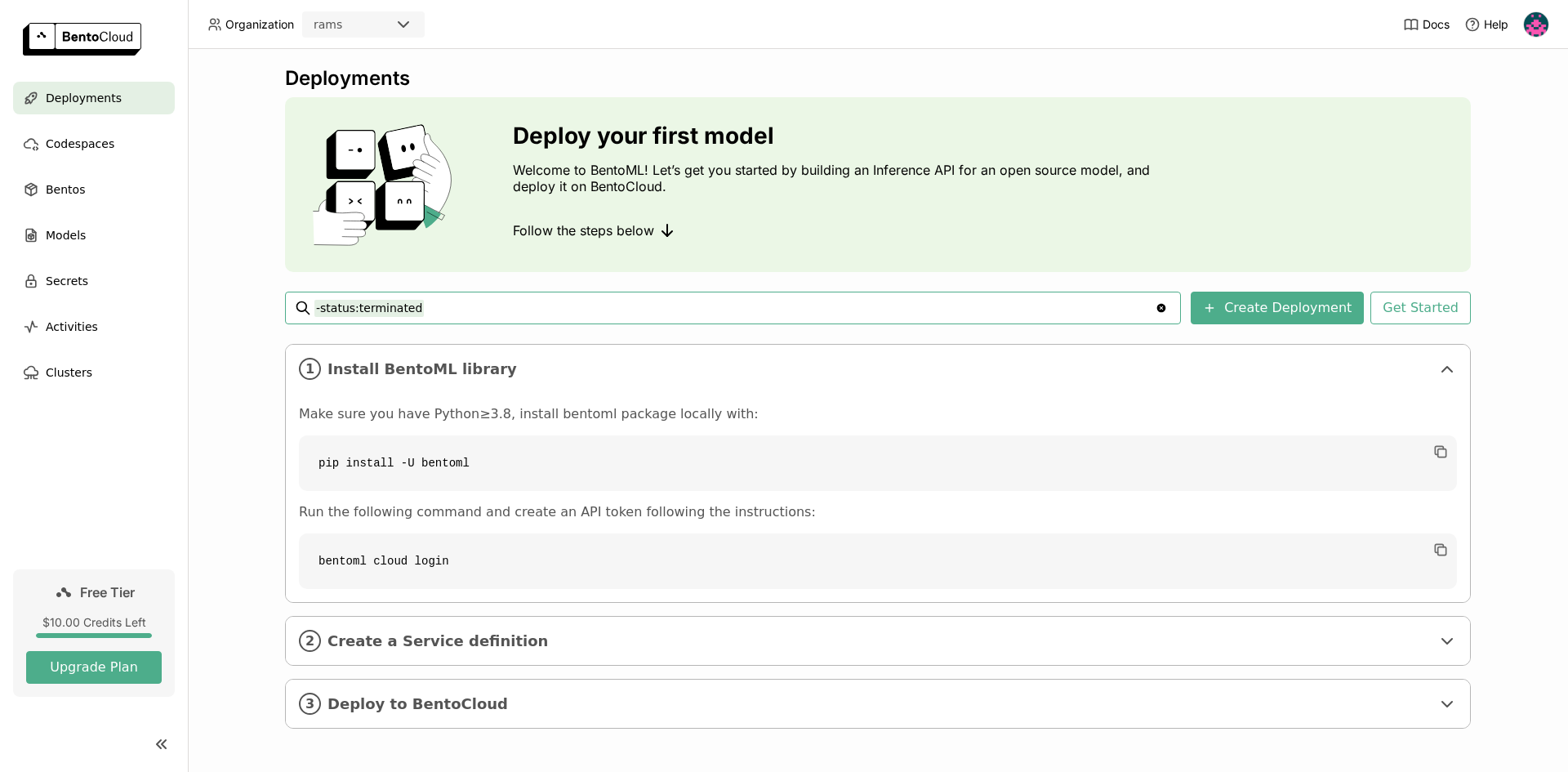
scroll to position [3, 0]
click at [659, 627] on div "2 Create a Service definition" at bounding box center [877, 640] width 1184 height 48
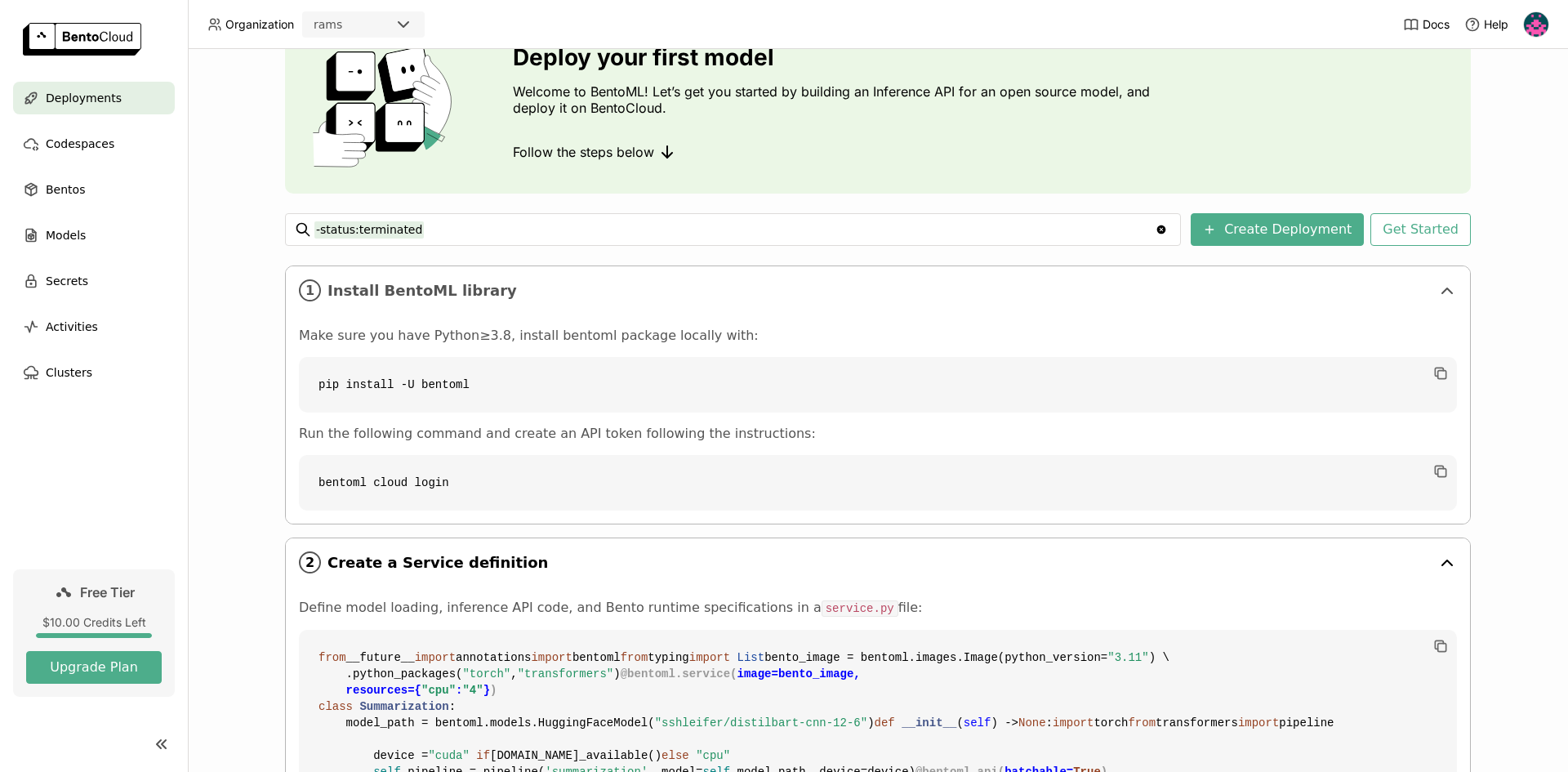
scroll to position [166, 0]
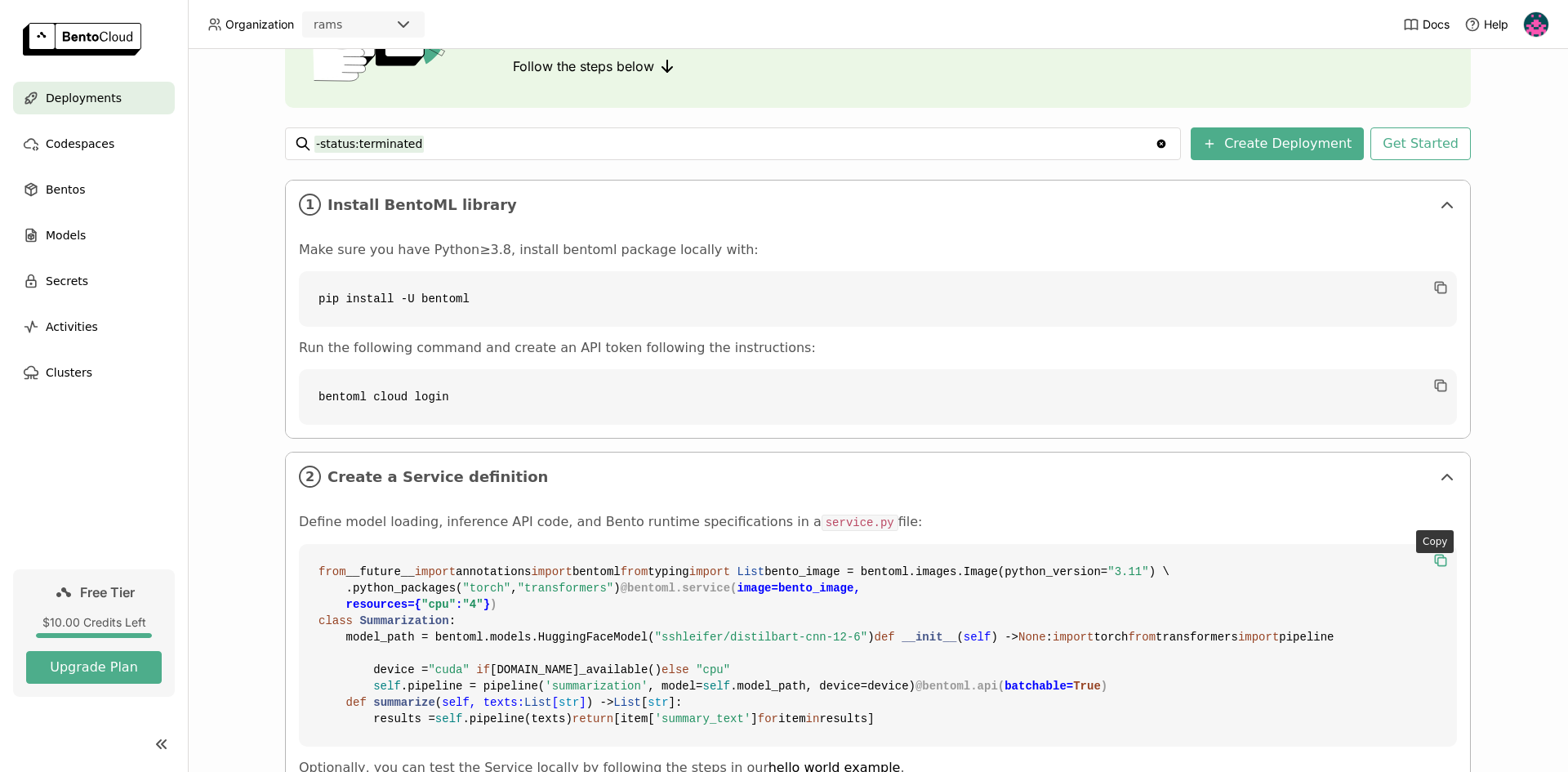
click at [1435, 563] on icon "button" at bounding box center [1441, 560] width 16 height 16
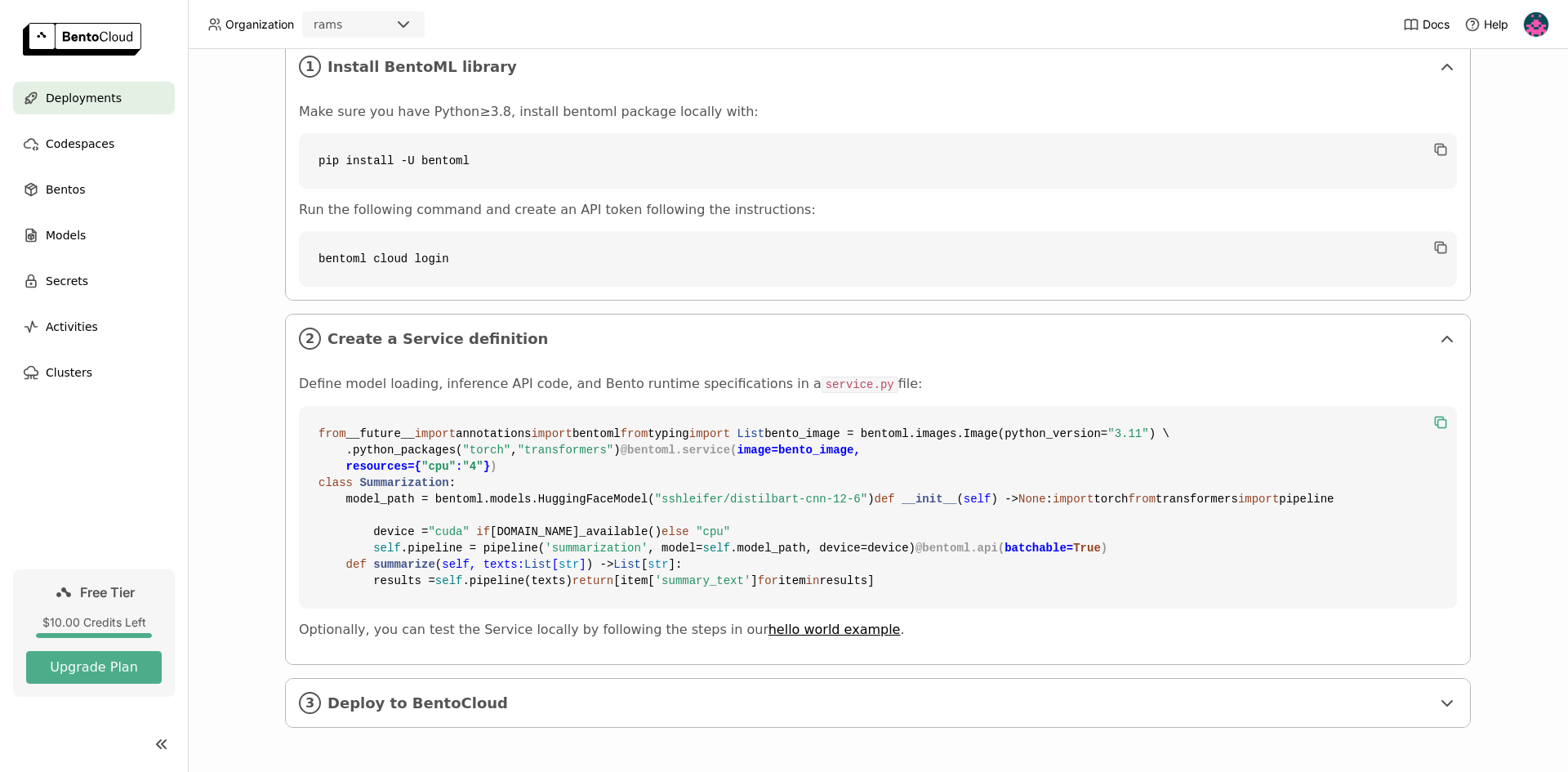
scroll to position [600, 0]
click at [1269, 625] on p "Optionally, you can test the Service locally by following the steps in our hell…" at bounding box center [877, 630] width 1158 height 16
click at [798, 636] on link "hello world example" at bounding box center [835, 630] width 133 height 16
click at [340, 707] on span "Deploy to BentoCloud" at bounding box center [878, 703] width 1103 height 18
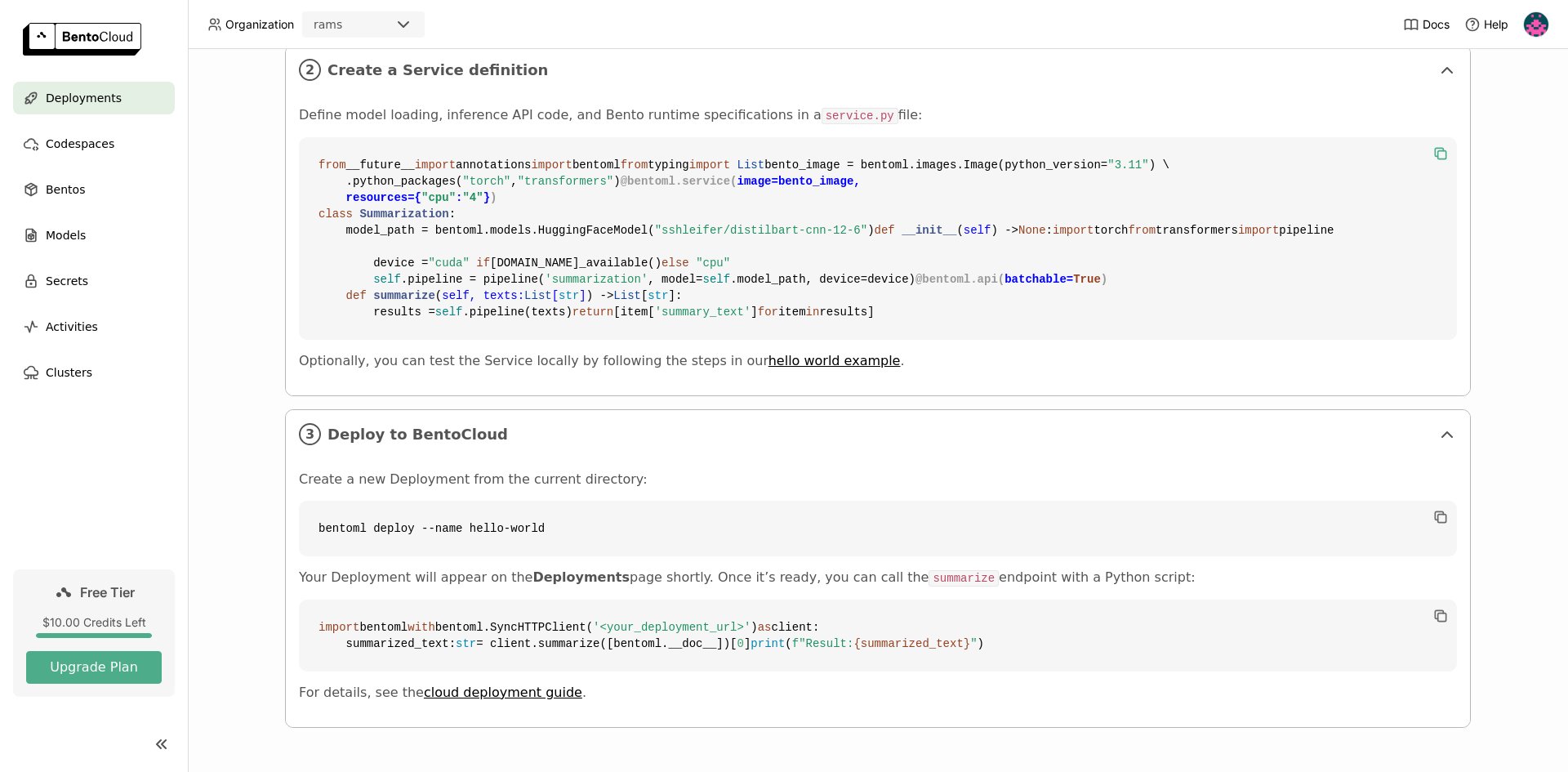
scroll to position [845, 0]
drag, startPoint x: 538, startPoint y: 550, endPoint x: 301, endPoint y: 570, distance: 237.8
click at [301, 557] on code "bentoml deploy --name hello-world" at bounding box center [877, 528] width 1158 height 55
copy code "bentoml deploy --name hello-world"
click at [772, 369] on link "hello world example" at bounding box center [835, 361] width 133 height 16
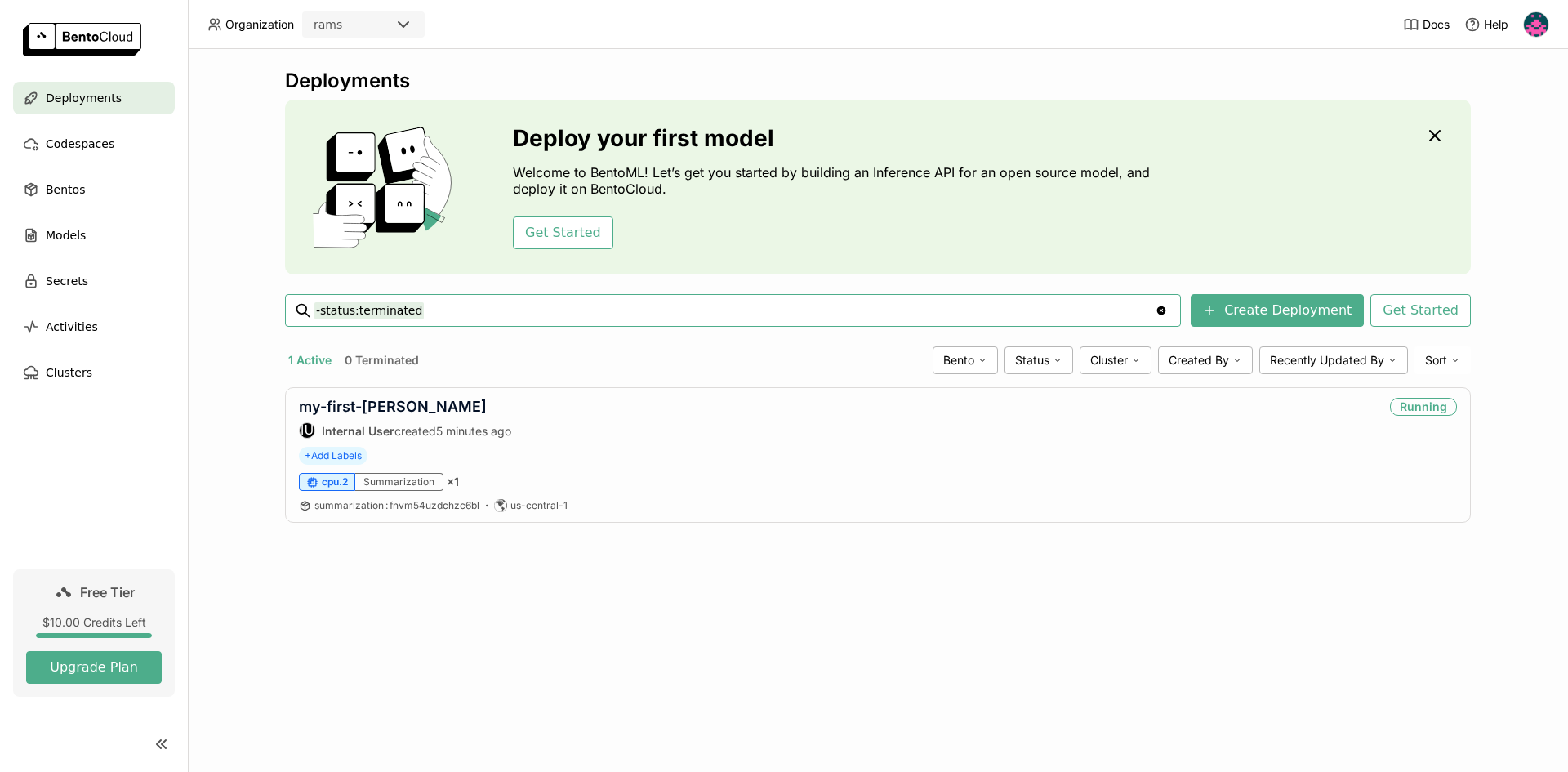
scroll to position [0, 0]
click at [74, 106] on span "Deployments" at bounding box center [84, 97] width 76 height 20
click at [386, 408] on link "my-first-[PERSON_NAME]" at bounding box center [393, 407] width 188 height 17
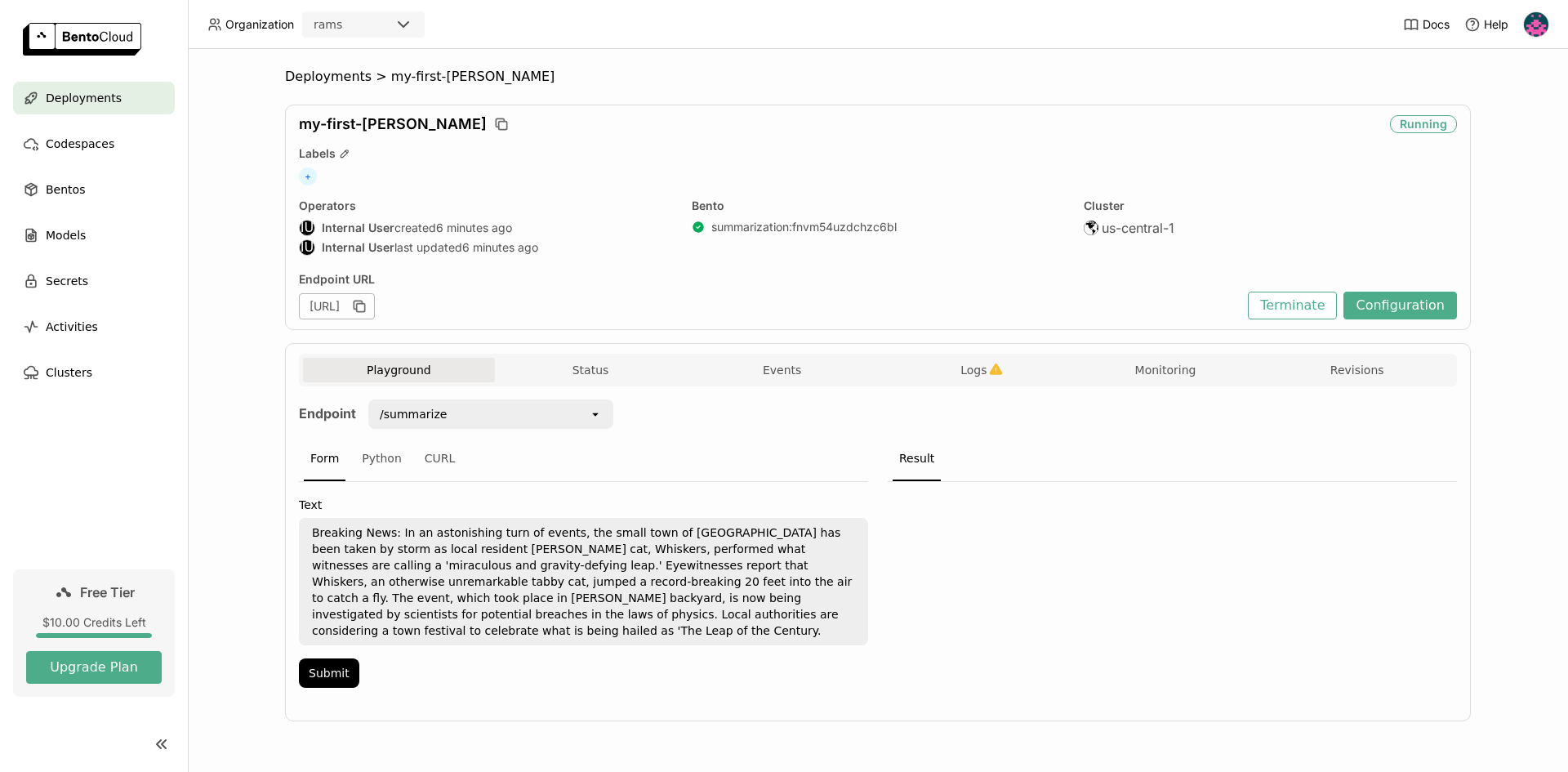
click at [517, 575] on textarea "Breaking News: In an astonishing turn of events, the small town of Willow Creek…" at bounding box center [583, 582] width 566 height 124
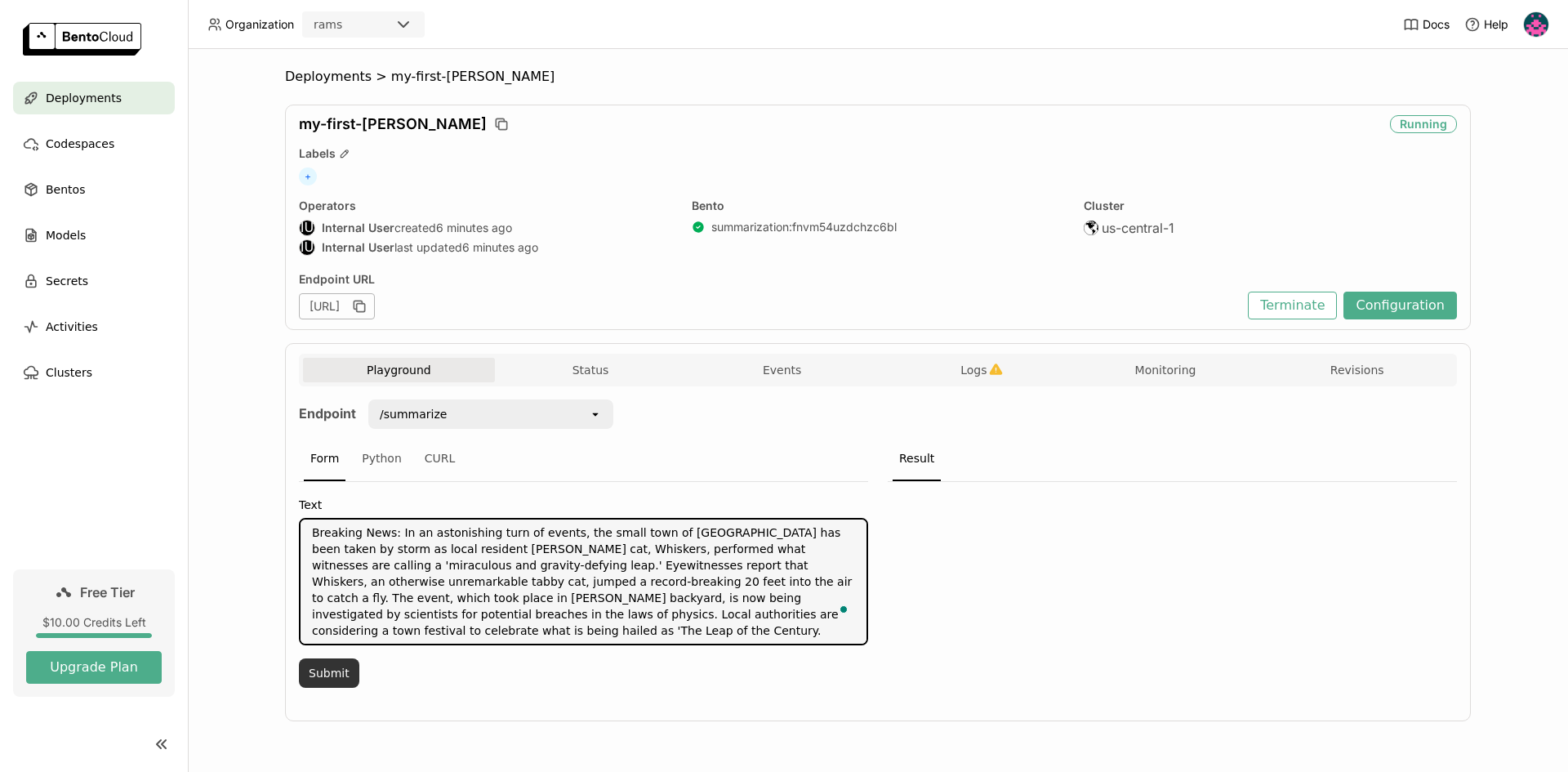
click at [338, 664] on button "Submit" at bounding box center [329, 674] width 60 height 29
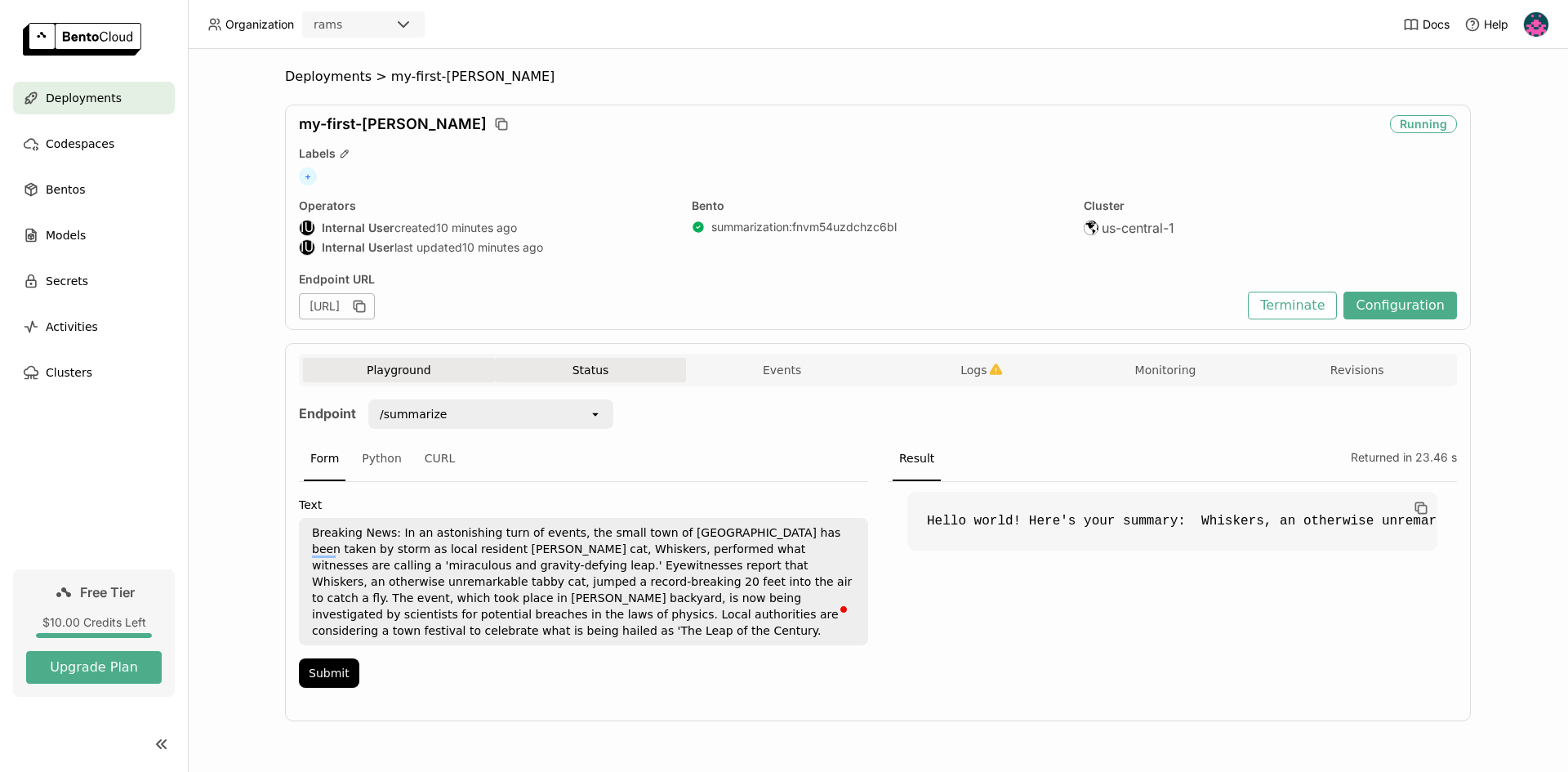
click at [591, 382] on button "Status" at bounding box center [591, 370] width 192 height 24
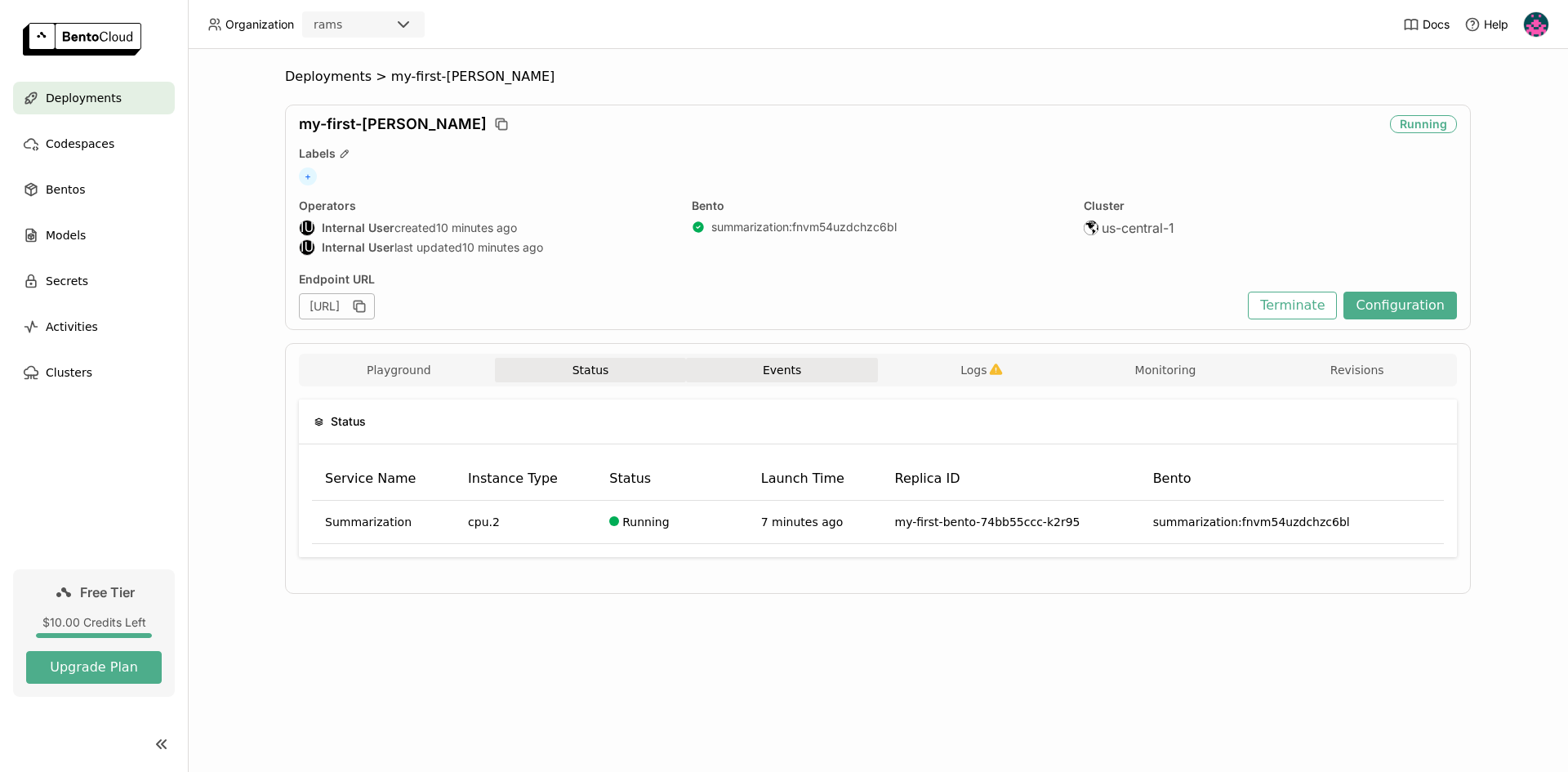
click at [785, 370] on button "Events" at bounding box center [782, 370] width 192 height 24
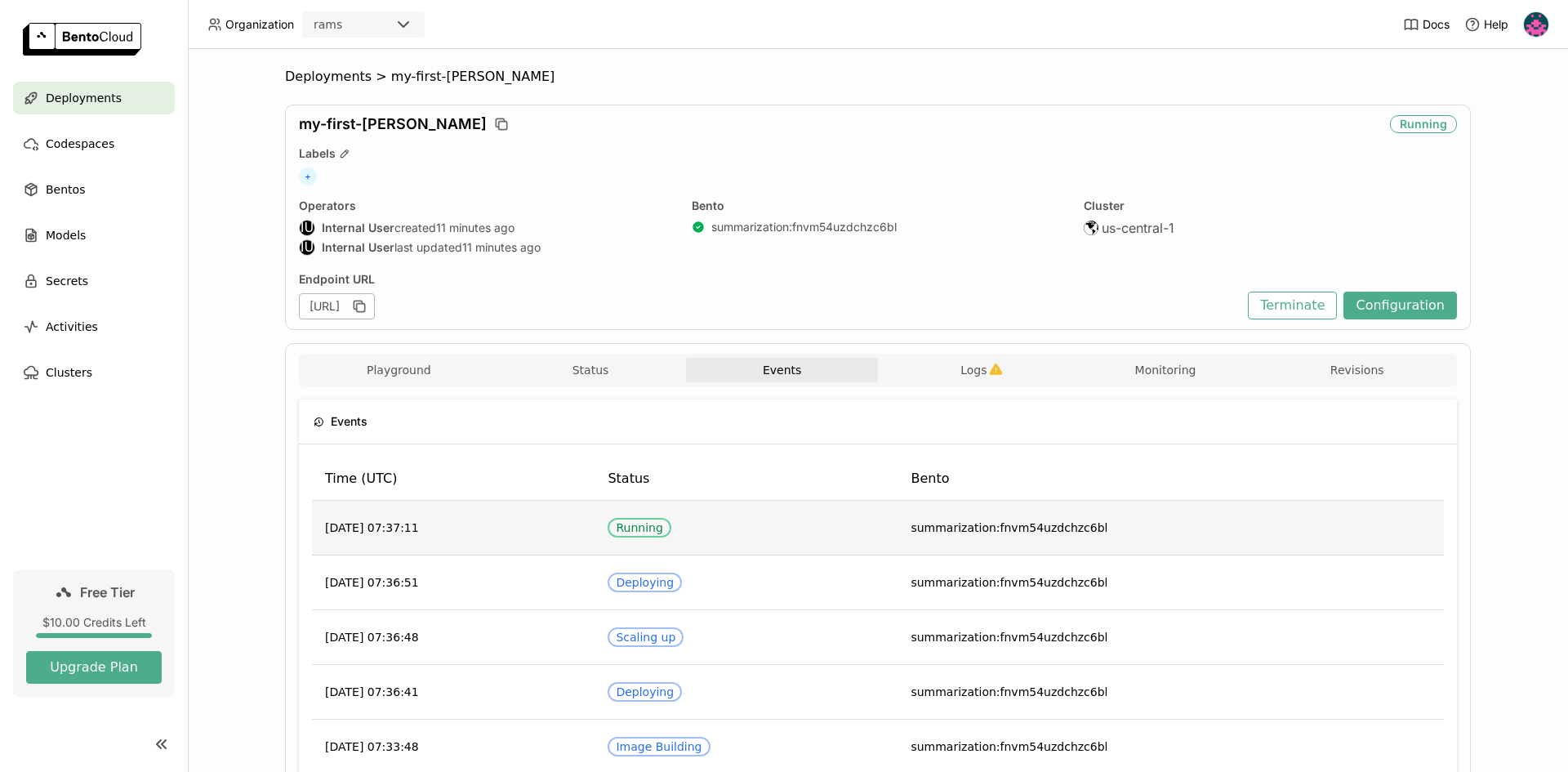
click at [662, 527] on div "Running" at bounding box center [639, 527] width 46 height 13
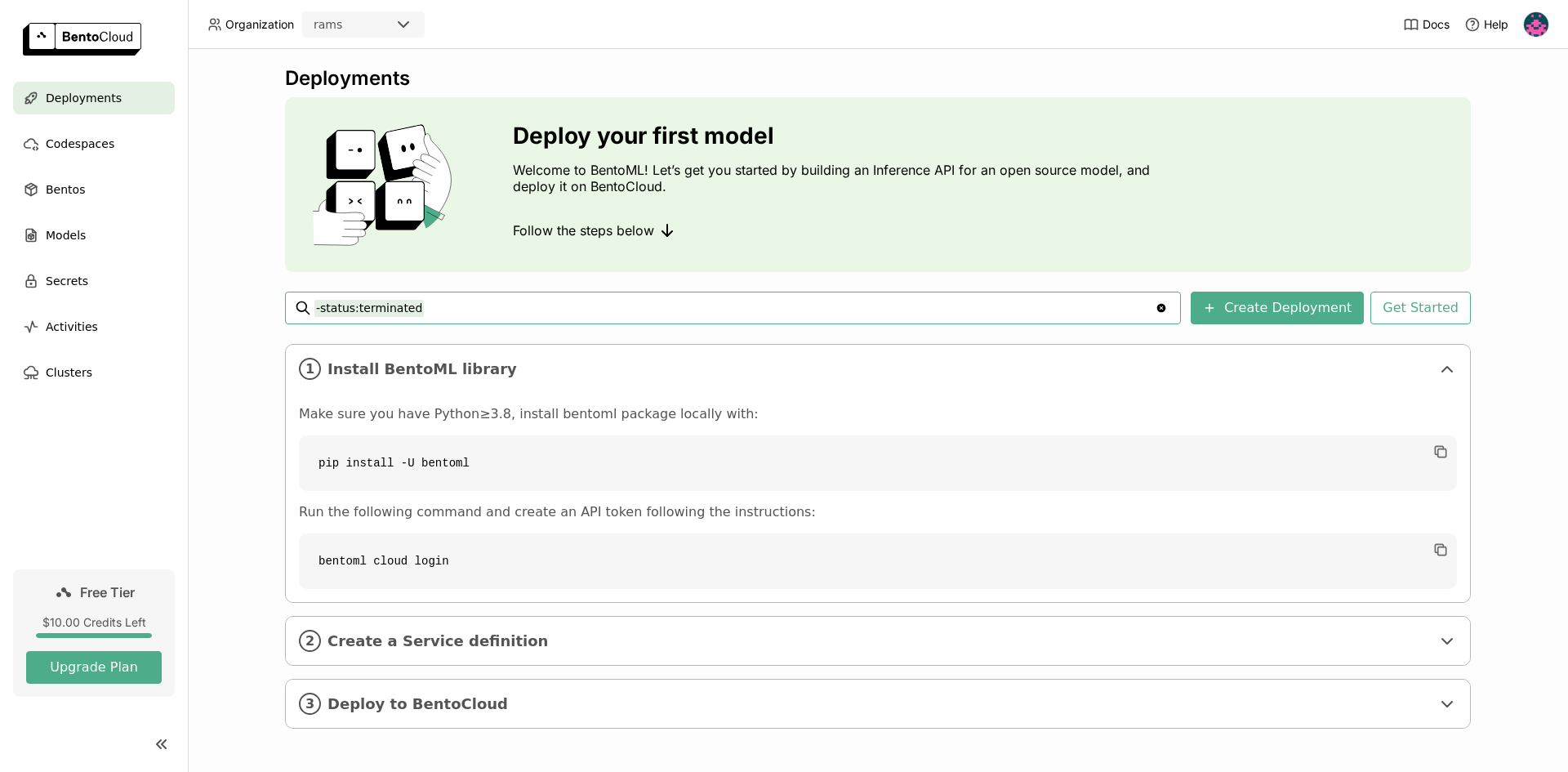
scroll to position [3, 0]
click at [620, 650] on div "2 Create a Service definition" at bounding box center [877, 640] width 1184 height 48
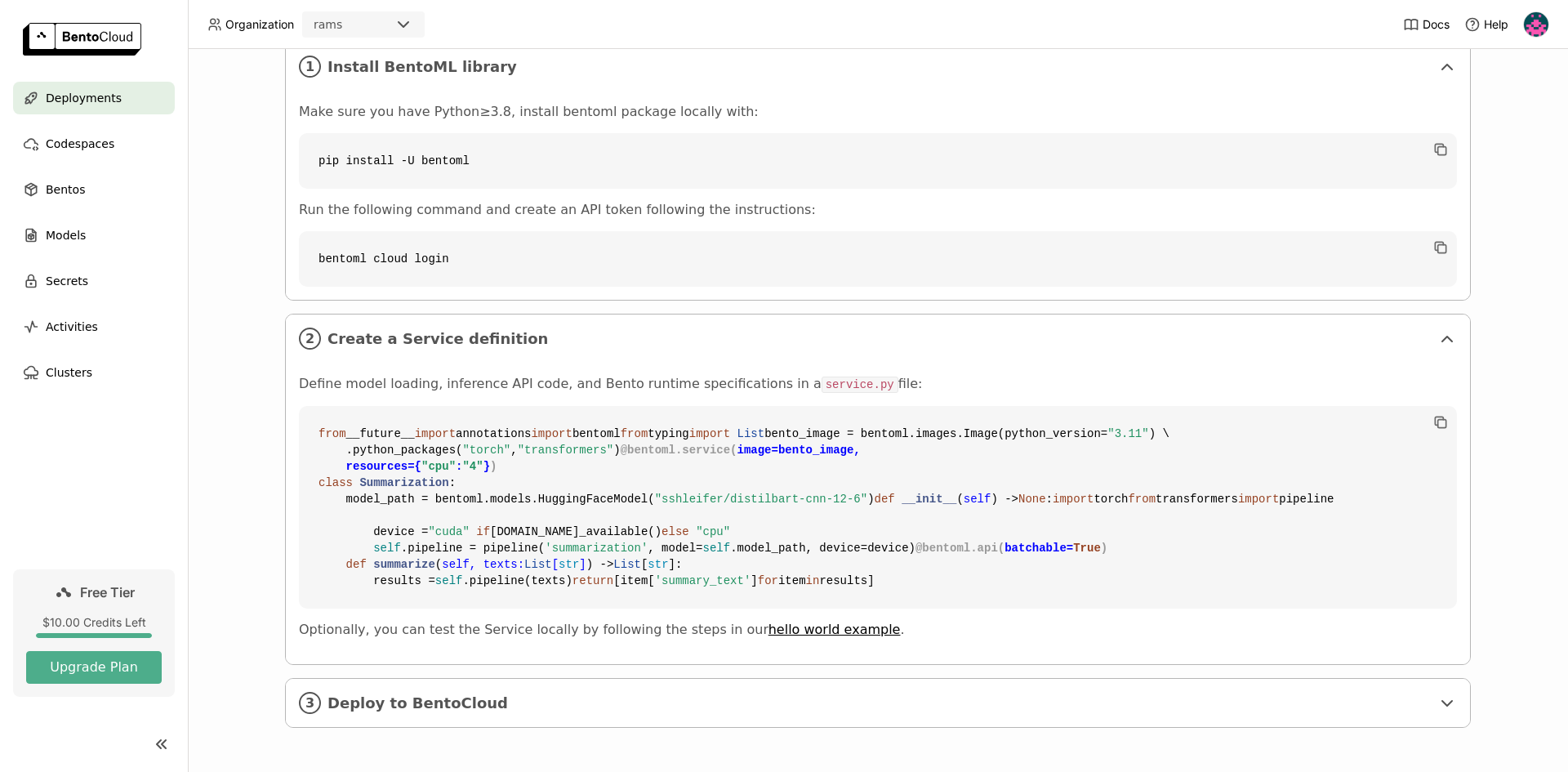
scroll to position [600, 0]
click at [678, 699] on span "Deploy to BentoCloud" at bounding box center [878, 703] width 1103 height 18
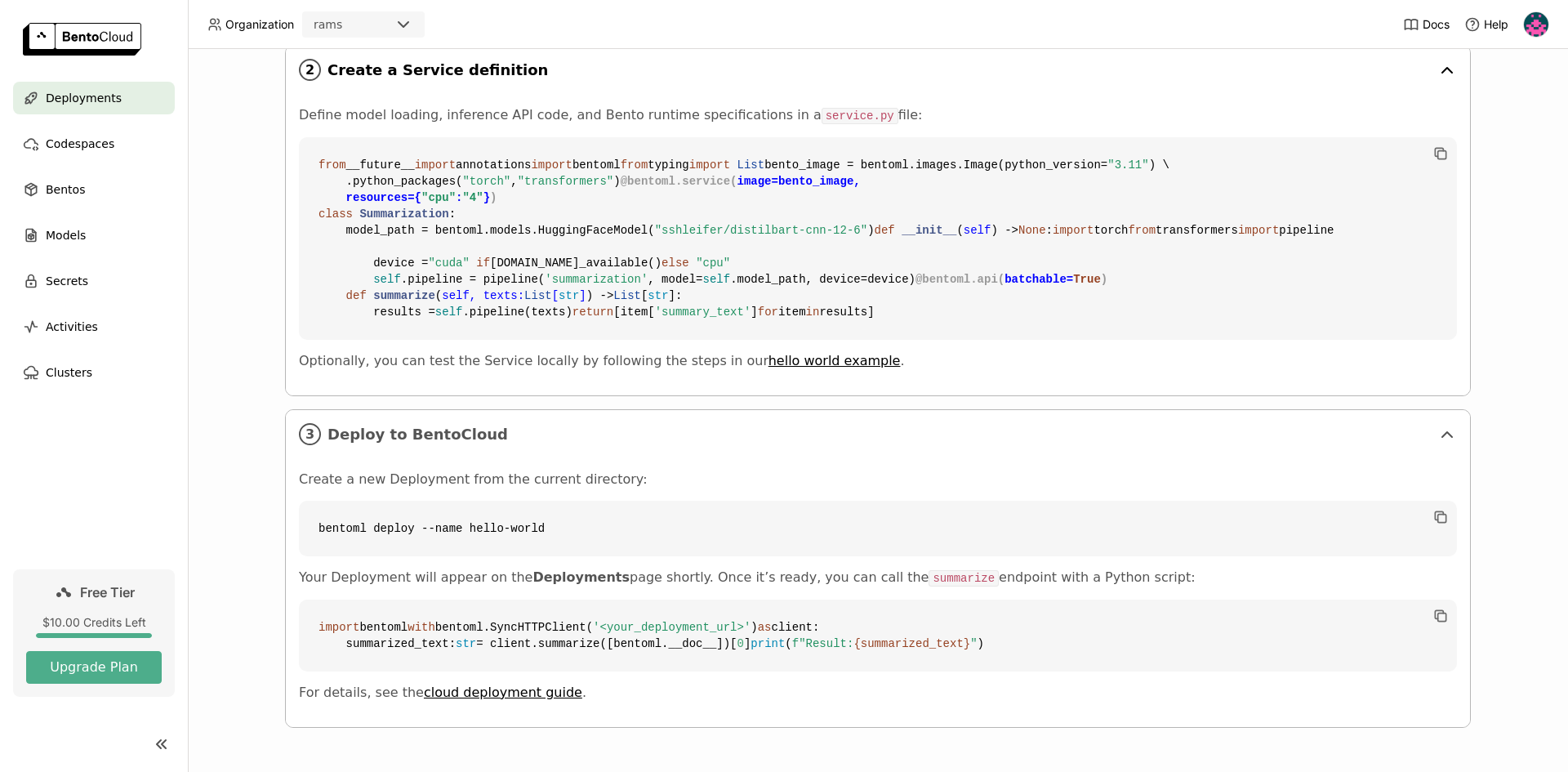
scroll to position [918, 0]
click at [474, 692] on link "cloud deployment guide" at bounding box center [503, 693] width 158 height 16
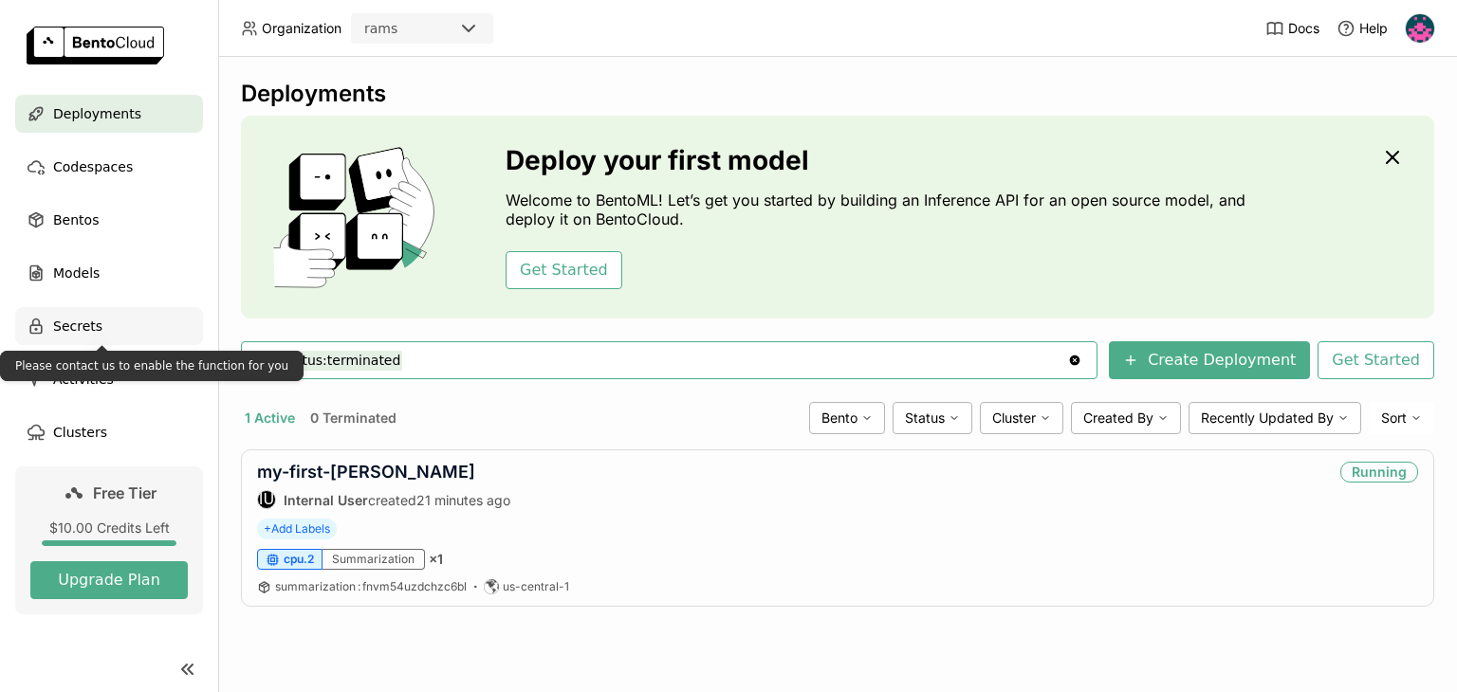
click at [102, 327] on div "Secrets" at bounding box center [109, 326] width 188 height 38
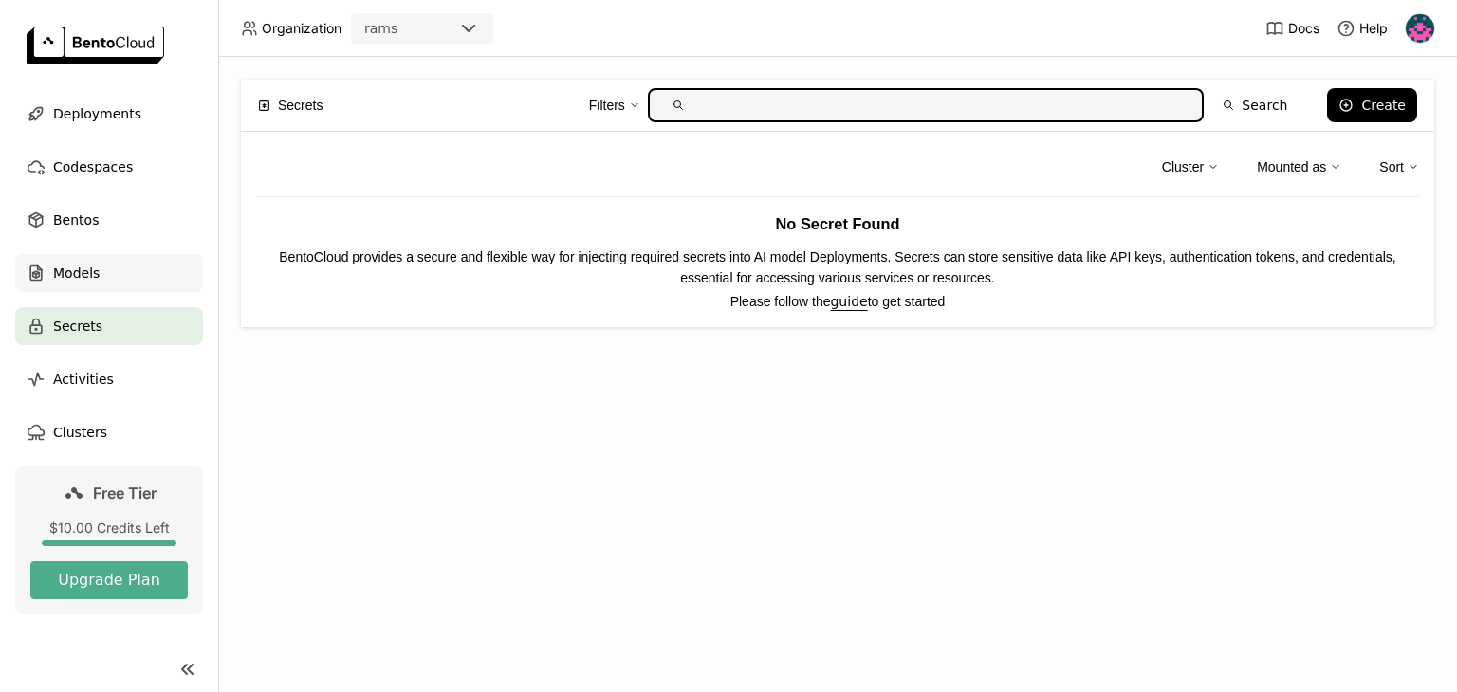
click at [89, 280] on span "Models" at bounding box center [76, 273] width 46 height 23
